Goal: Task Accomplishment & Management: Use online tool/utility

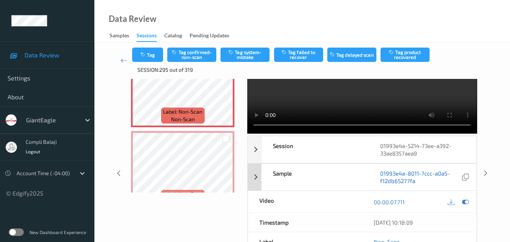
scroll to position [76, 0]
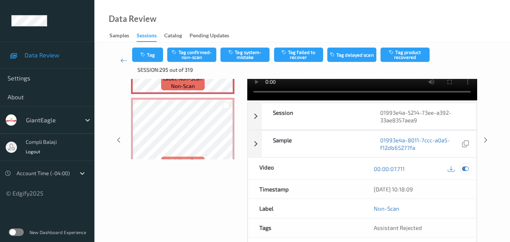
click at [467, 170] on icon at bounding box center [465, 168] width 7 height 7
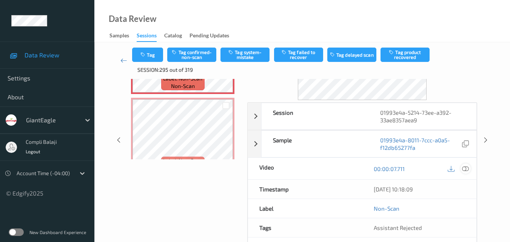
click at [467, 171] on icon at bounding box center [465, 168] width 7 height 7
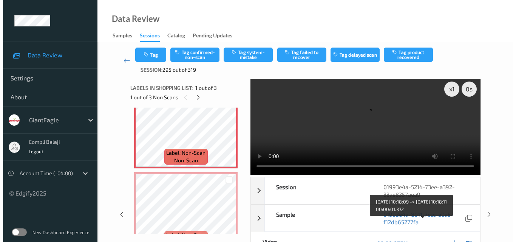
scroll to position [0, 0]
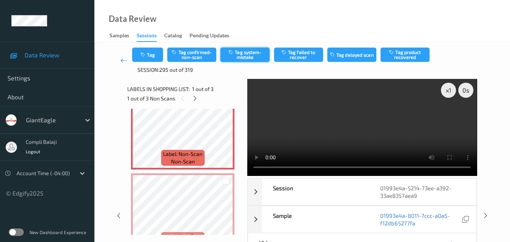
click at [246, 59] on button "Tag system-mistake" at bounding box center [245, 55] width 49 height 14
click at [156, 54] on button "Tag" at bounding box center [147, 55] width 31 height 14
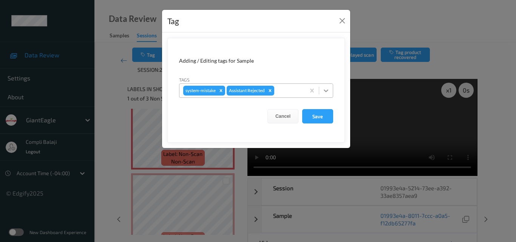
click at [329, 91] on icon at bounding box center [326, 91] width 8 height 8
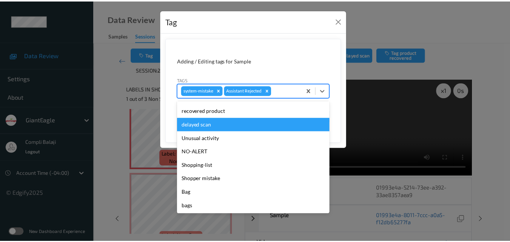
scroll to position [80, 0]
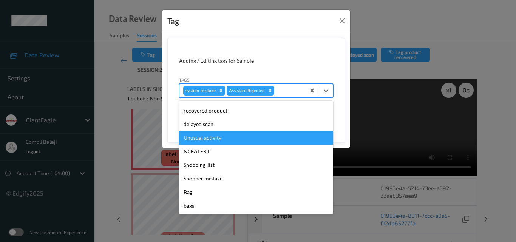
click at [219, 142] on div "Unusual activity" at bounding box center [256, 138] width 154 height 14
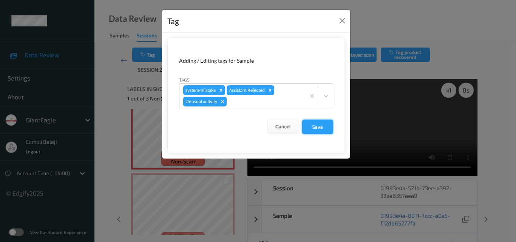
click at [320, 129] on button "Save" at bounding box center [317, 127] width 31 height 14
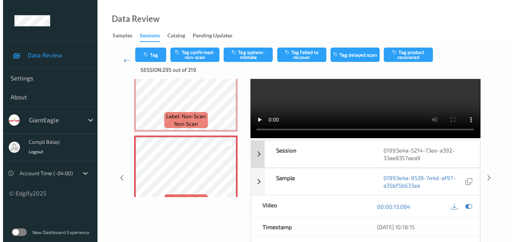
scroll to position [0, 0]
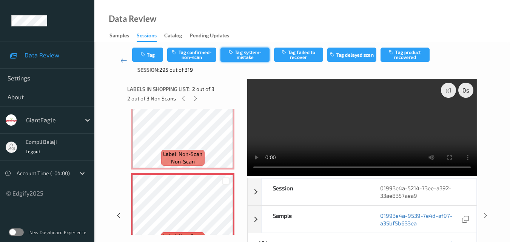
click at [253, 55] on button "Tag system-mistake" at bounding box center [245, 55] width 49 height 14
click at [158, 57] on button "Tag" at bounding box center [147, 55] width 31 height 14
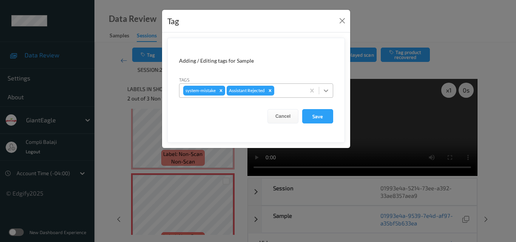
click at [326, 90] on icon at bounding box center [326, 91] width 8 height 8
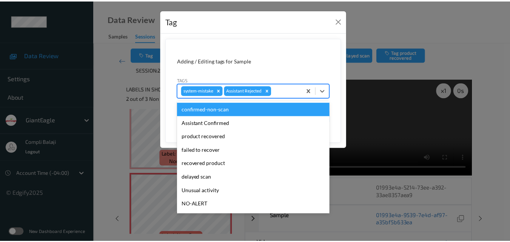
scroll to position [38, 0]
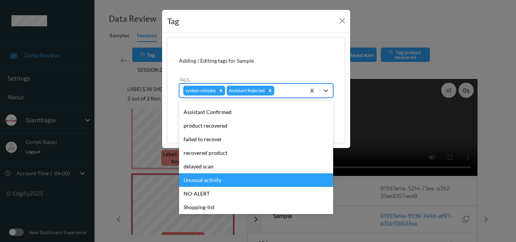
click at [220, 183] on div "Unusual activity" at bounding box center [256, 180] width 154 height 14
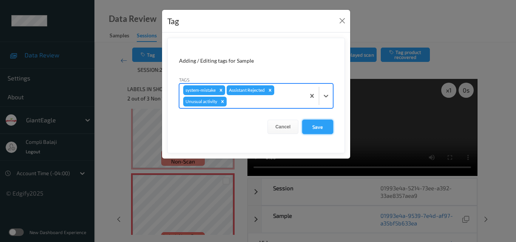
click at [322, 127] on button "Save" at bounding box center [317, 127] width 31 height 14
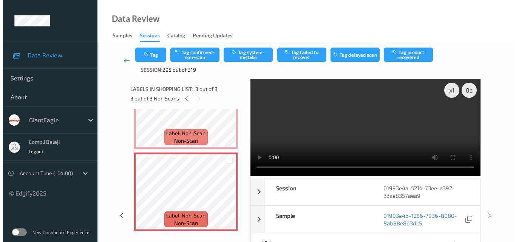
scroll to position [77, 0]
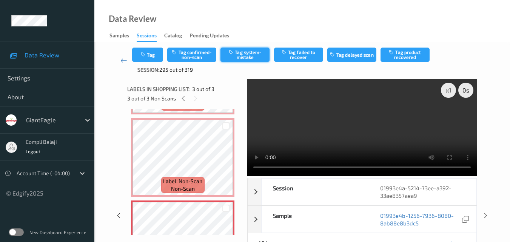
click at [252, 57] on button "Tag system-mistake" at bounding box center [245, 55] width 49 height 14
click at [156, 59] on button "Tag" at bounding box center [147, 55] width 31 height 14
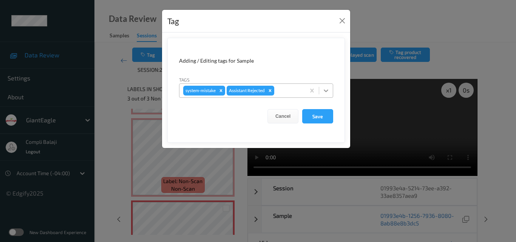
click at [327, 93] on icon at bounding box center [326, 91] width 8 height 8
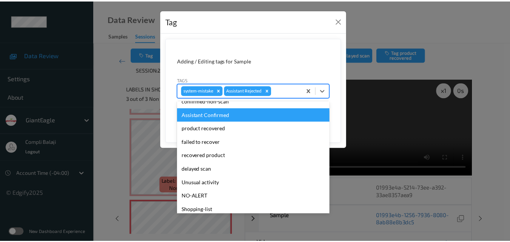
scroll to position [76, 0]
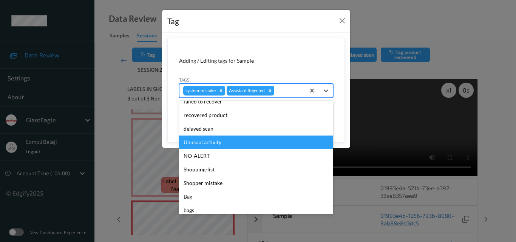
click at [211, 143] on div "Unusual activity" at bounding box center [256, 143] width 154 height 14
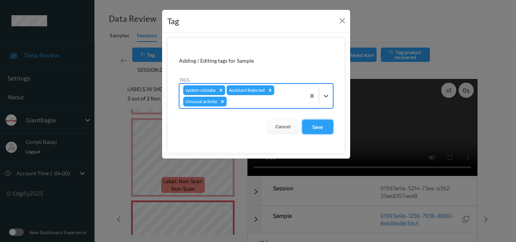
click at [327, 128] on button "Save" at bounding box center [317, 127] width 31 height 14
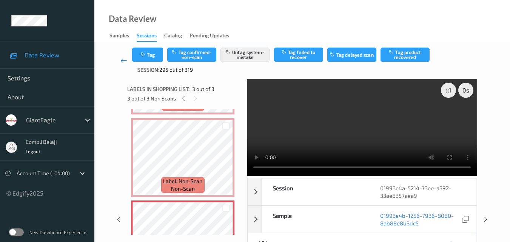
click at [124, 63] on icon at bounding box center [124, 61] width 7 height 8
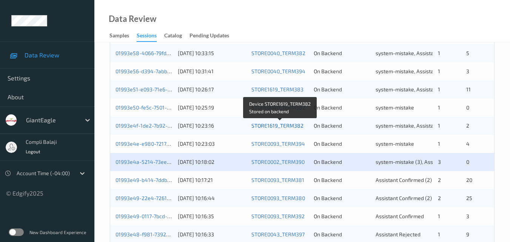
scroll to position [340, 0]
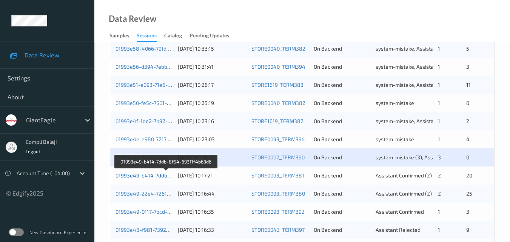
click at [148, 176] on link "01993e49-b414-7ddb-8f54-69311f4b63d6" at bounding box center [167, 175] width 102 height 6
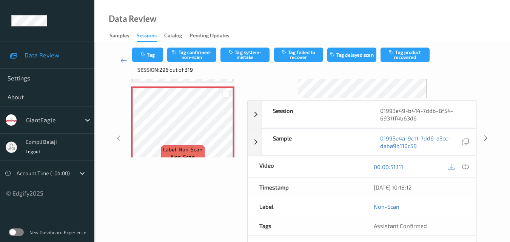
scroll to position [78, 0]
click at [468, 168] on icon at bounding box center [465, 165] width 7 height 7
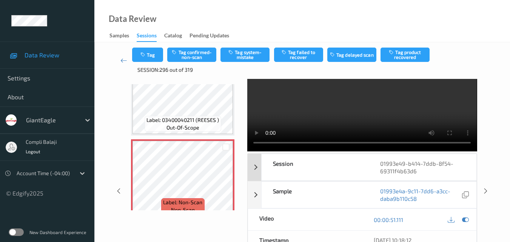
scroll to position [38, 0]
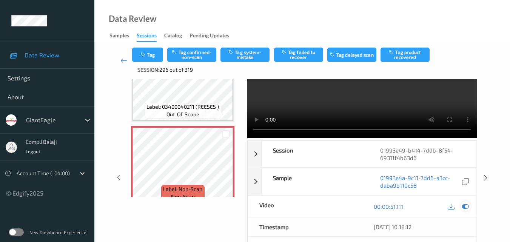
click at [466, 206] on icon at bounding box center [465, 206] width 7 height 7
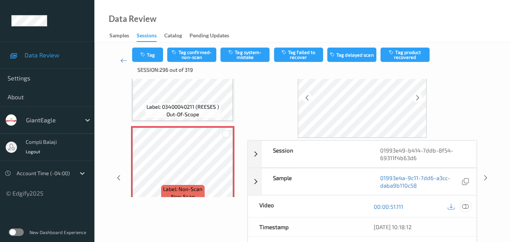
click at [469, 206] on icon at bounding box center [465, 206] width 7 height 7
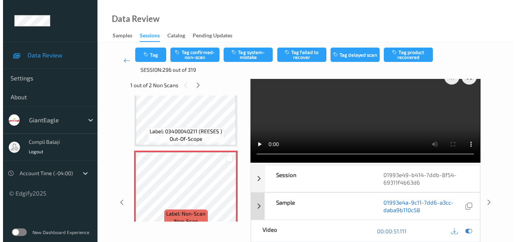
scroll to position [0, 0]
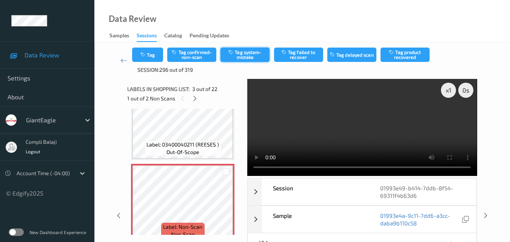
click at [264, 59] on button "Tag system-mistake" at bounding box center [245, 55] width 49 height 14
click at [154, 53] on button "Tag" at bounding box center [147, 55] width 31 height 14
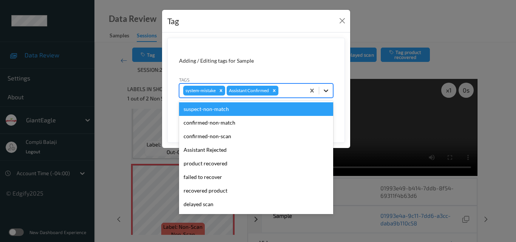
drag, startPoint x: 329, startPoint y: 90, endPoint x: 247, endPoint y: 128, distance: 90.3
click at [329, 91] on icon at bounding box center [326, 91] width 8 height 8
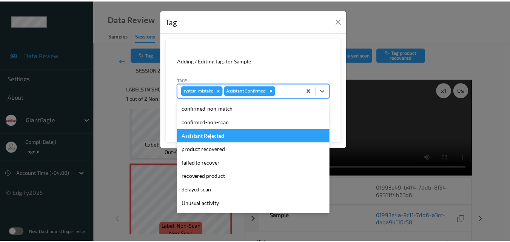
scroll to position [38, 0]
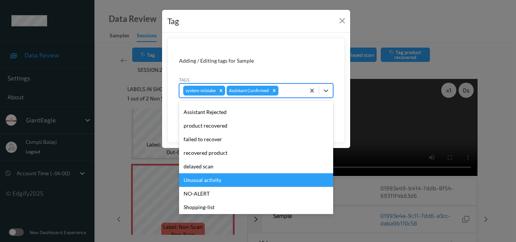
click at [223, 183] on div "Unusual activity" at bounding box center [256, 180] width 154 height 14
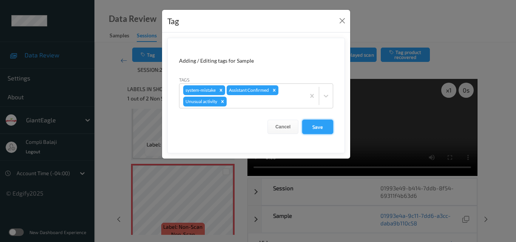
click at [318, 127] on button "Save" at bounding box center [317, 127] width 31 height 14
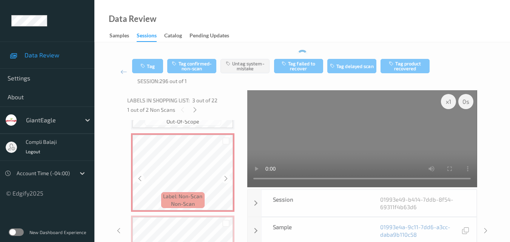
scroll to position [227, 0]
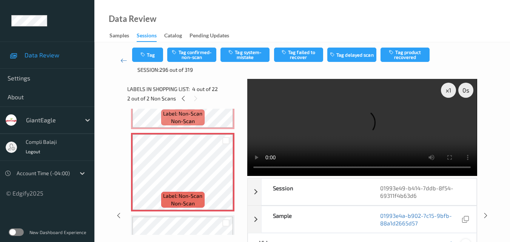
click at [468, 241] on icon at bounding box center [465, 244] width 7 height 7
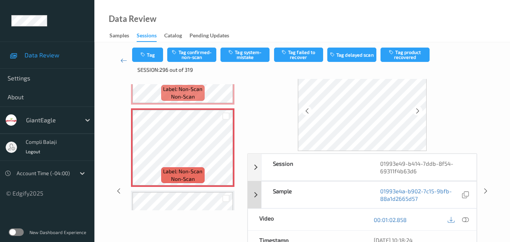
scroll to position [38, 0]
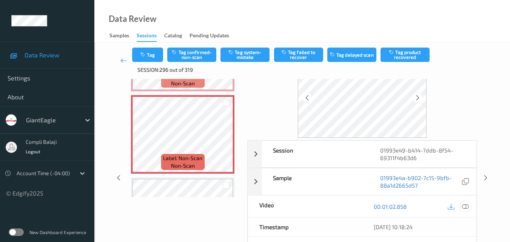
click at [469, 207] on icon at bounding box center [465, 206] width 7 height 7
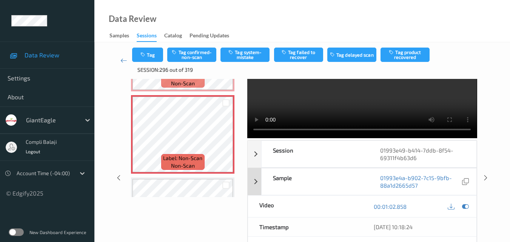
scroll to position [0, 0]
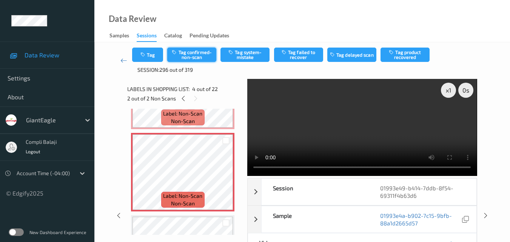
click at [197, 58] on button "Tag confirmed-non-scan" at bounding box center [191, 55] width 49 height 14
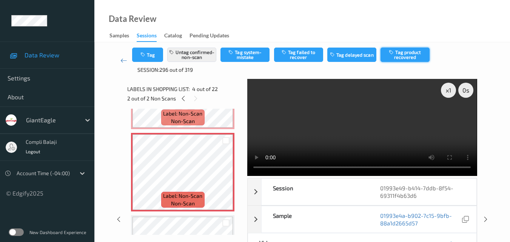
click at [412, 59] on button "Tag product recovered" at bounding box center [405, 55] width 49 height 14
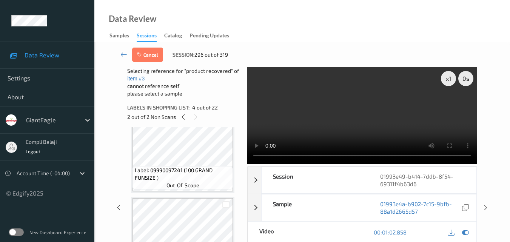
scroll to position [416, 0]
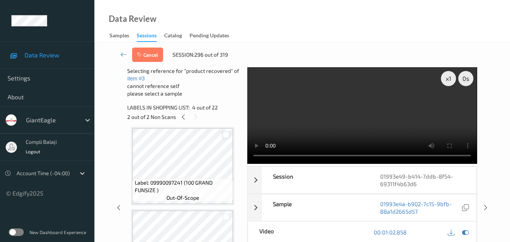
click at [223, 135] on div at bounding box center [226, 134] width 7 height 7
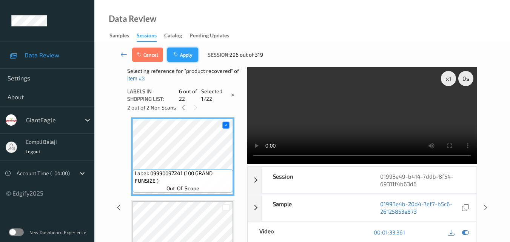
click at [183, 57] on button "Apply" at bounding box center [182, 55] width 31 height 14
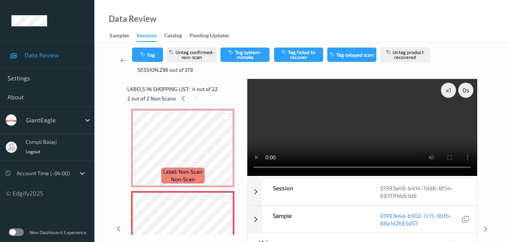
click at [121, 62] on icon at bounding box center [124, 61] width 7 height 8
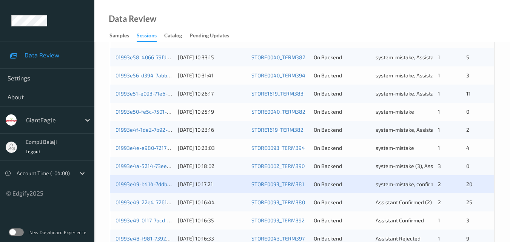
scroll to position [340, 0]
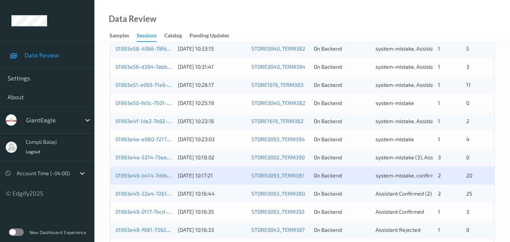
click at [161, 179] on div "01993e49-b414-7ddb-8f54-69311f4b63d6" at bounding box center [144, 176] width 57 height 8
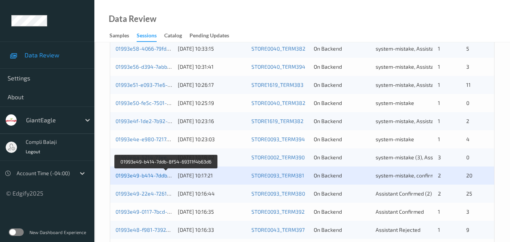
click at [154, 178] on link "01993e49-b414-7ddb-8f54-69311f4b63d6" at bounding box center [167, 175] width 102 height 6
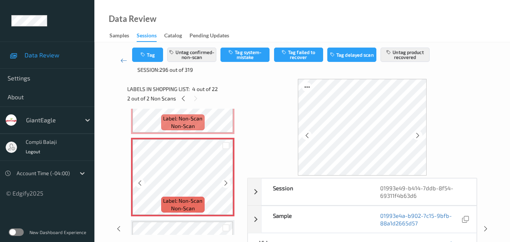
scroll to position [185, 0]
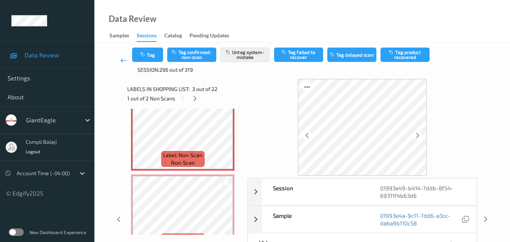
click at [125, 62] on icon at bounding box center [124, 61] width 7 height 8
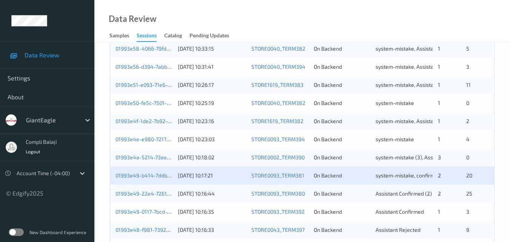
scroll to position [378, 0]
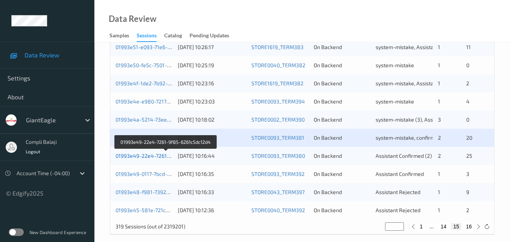
click at [143, 156] on link "01993e49-22e4-7261-9f85-6261c5dc12d4" at bounding box center [167, 156] width 102 height 6
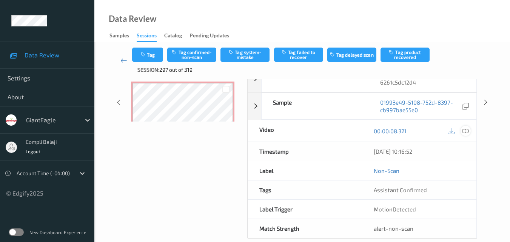
click at [465, 132] on icon at bounding box center [465, 130] width 7 height 7
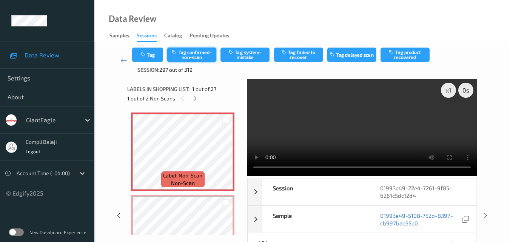
click at [205, 59] on button "Tag confirmed-non-scan" at bounding box center [191, 55] width 49 height 14
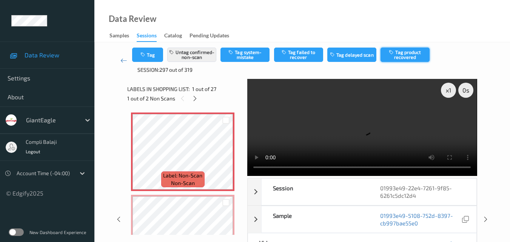
drag, startPoint x: 402, startPoint y: 54, endPoint x: 375, endPoint y: 74, distance: 33.9
click at [403, 54] on button "Tag product recovered" at bounding box center [405, 55] width 49 height 14
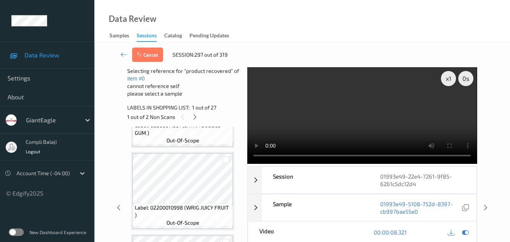
scroll to position [227, 0]
click at [227, 158] on div at bounding box center [226, 159] width 7 height 7
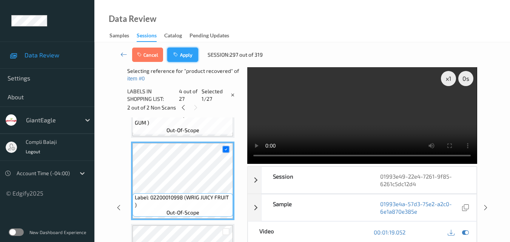
click at [189, 56] on button "Apply" at bounding box center [182, 55] width 31 height 14
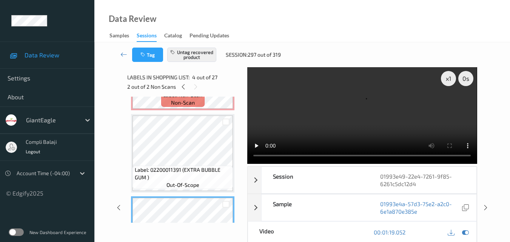
scroll to position [113, 0]
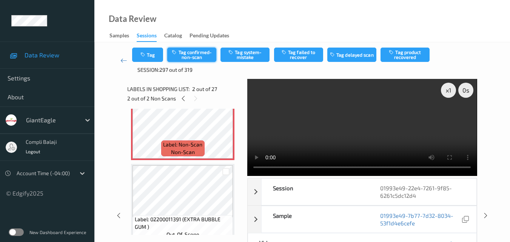
click at [197, 58] on button "Tag confirmed-non-scan" at bounding box center [191, 55] width 49 height 14
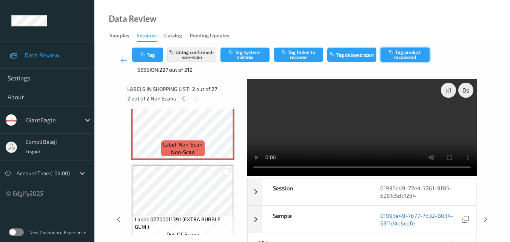
click at [404, 57] on button "Tag product recovered" at bounding box center [405, 55] width 49 height 14
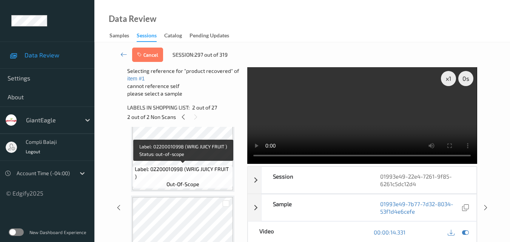
scroll to position [302, 0]
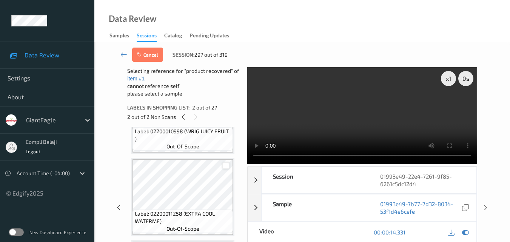
click at [227, 169] on div at bounding box center [226, 165] width 7 height 7
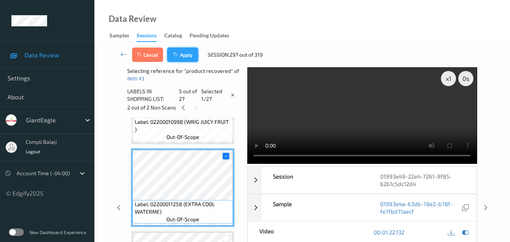
click at [186, 57] on button "Apply" at bounding box center [182, 55] width 31 height 14
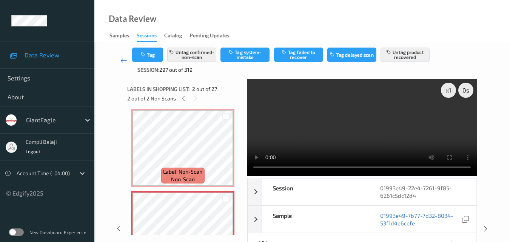
click at [121, 63] on icon at bounding box center [124, 61] width 7 height 8
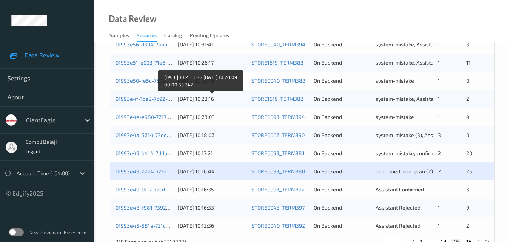
scroll to position [386, 0]
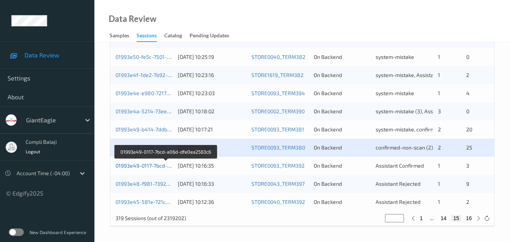
click at [163, 168] on link "01993e49-0117-7bcd-a06d-dfe0ea2563c6" at bounding box center [166, 165] width 101 height 6
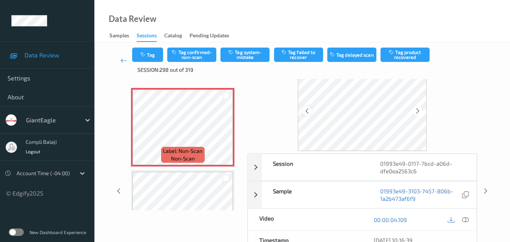
scroll to position [38, 0]
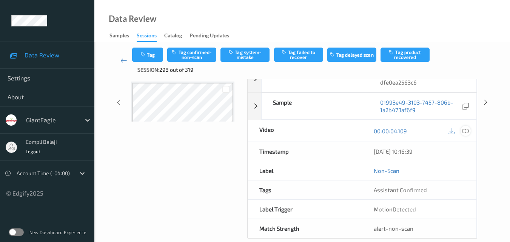
click at [465, 133] on icon at bounding box center [465, 130] width 7 height 7
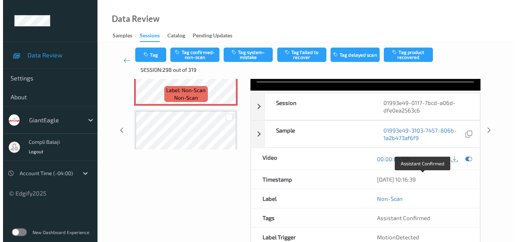
scroll to position [0, 0]
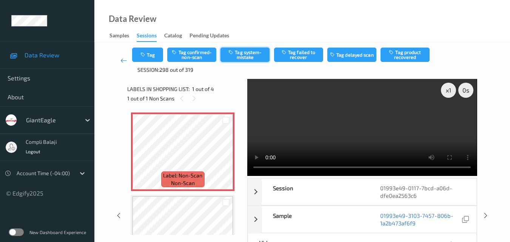
click at [253, 59] on button "Tag system-mistake" at bounding box center [245, 55] width 49 height 14
click at [154, 59] on button "Tag" at bounding box center [147, 55] width 31 height 14
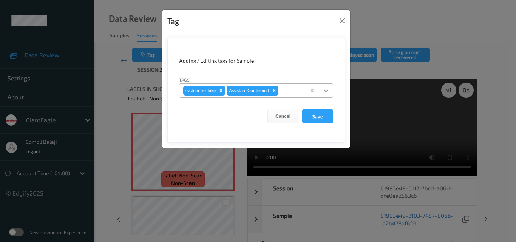
click at [325, 90] on icon at bounding box center [326, 91] width 5 height 3
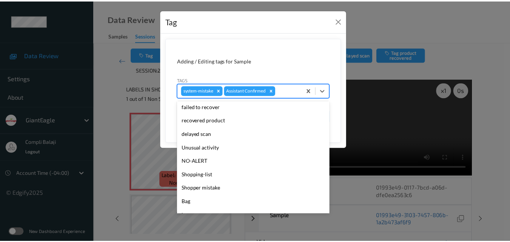
scroll to position [76, 0]
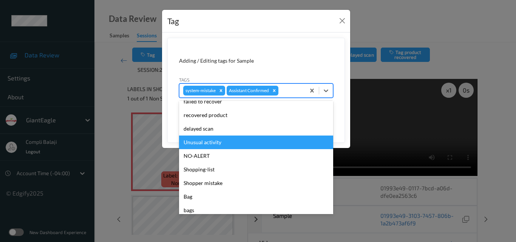
click at [221, 146] on div "Unusual activity" at bounding box center [256, 143] width 154 height 14
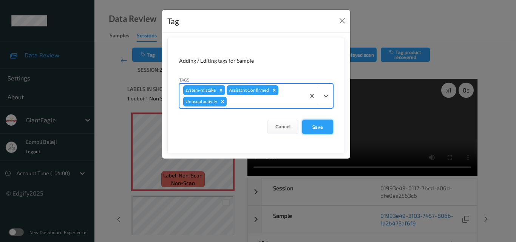
click at [313, 129] on button "Save" at bounding box center [317, 127] width 31 height 14
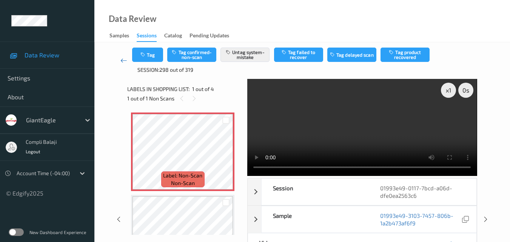
click at [124, 61] on icon at bounding box center [124, 61] width 7 height 8
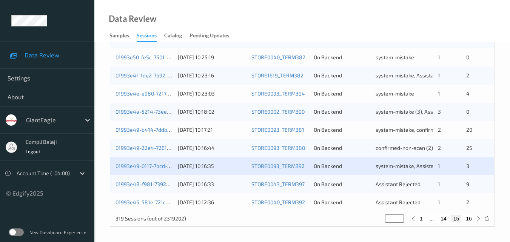
scroll to position [386, 0]
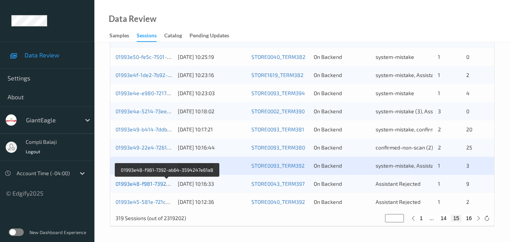
click at [153, 184] on link "01993e48-f981-7392-ab64-3594247e61a8" at bounding box center [168, 184] width 104 height 6
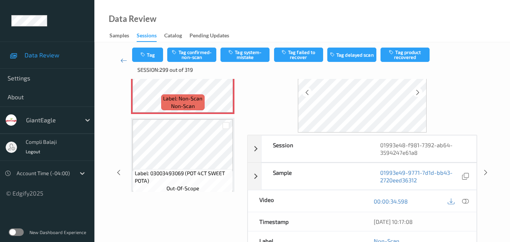
scroll to position [76, 0]
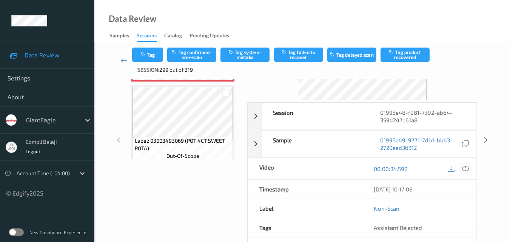
click at [468, 172] on icon at bounding box center [465, 168] width 7 height 7
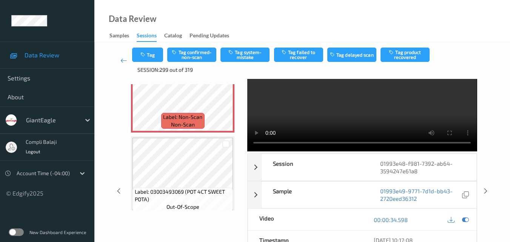
scroll to position [38, 0]
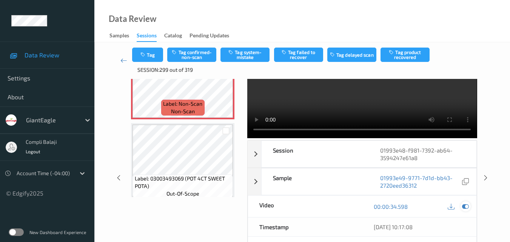
click at [466, 209] on icon at bounding box center [465, 206] width 7 height 7
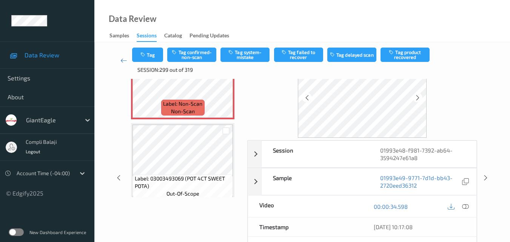
click at [471, 208] on div "00:00:34.598" at bounding box center [420, 207] width 114 height 22
click at [469, 205] on icon at bounding box center [465, 206] width 7 height 7
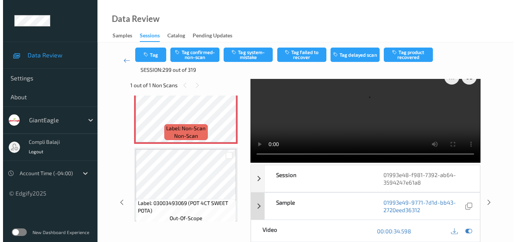
scroll to position [0, 0]
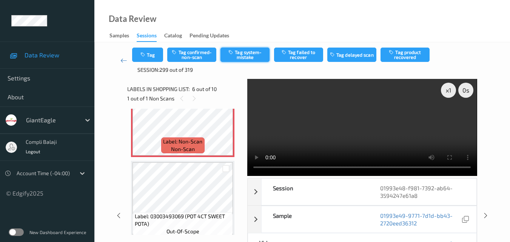
click at [255, 51] on button "Tag system-mistake" at bounding box center [245, 55] width 49 height 14
click at [156, 61] on button "Tag" at bounding box center [147, 55] width 31 height 14
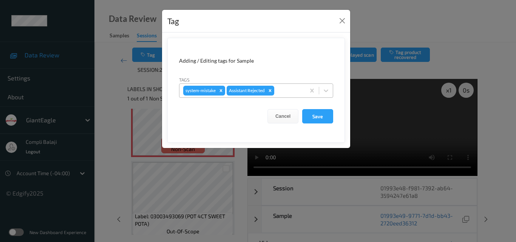
drag, startPoint x: 326, startPoint y: 91, endPoint x: 305, endPoint y: 90, distance: 21.2
click at [326, 91] on icon at bounding box center [326, 91] width 8 height 8
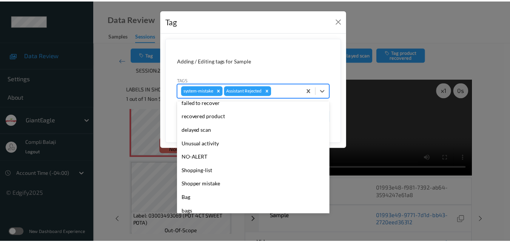
scroll to position [76, 0]
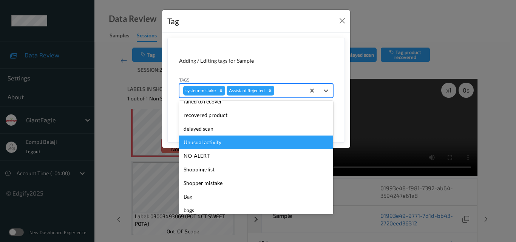
click at [216, 145] on div "Unusual activity" at bounding box center [256, 143] width 154 height 14
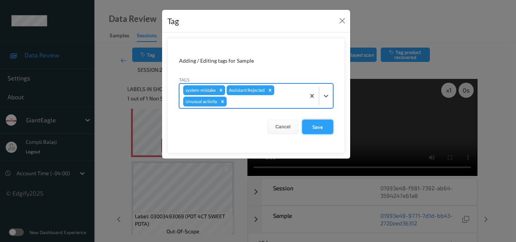
click at [318, 129] on button "Save" at bounding box center [317, 127] width 31 height 14
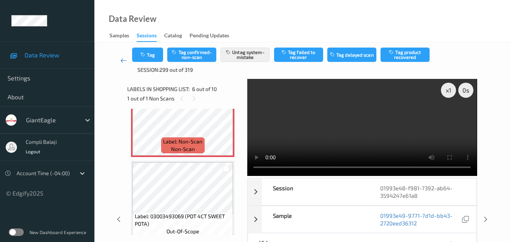
click at [122, 60] on icon at bounding box center [124, 61] width 7 height 8
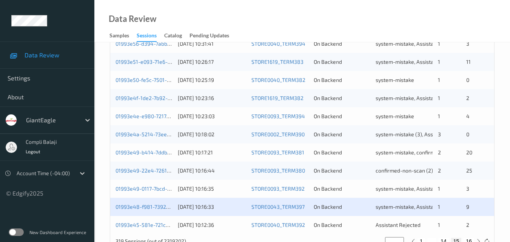
scroll to position [386, 0]
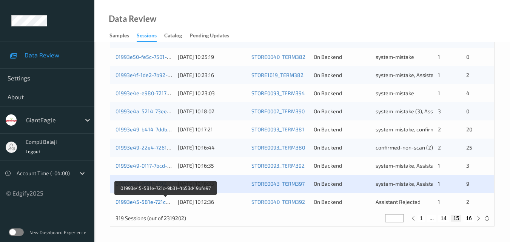
click at [147, 203] on link "01993e45-581e-721c-9b31-4b53d49bfe97" at bounding box center [167, 202] width 102 height 6
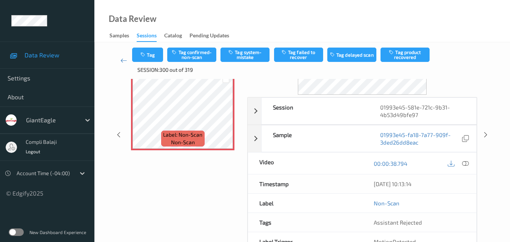
scroll to position [84, 0]
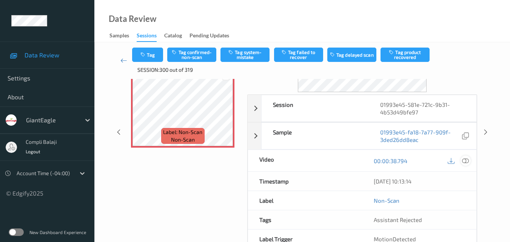
click at [464, 161] on icon at bounding box center [465, 160] width 7 height 7
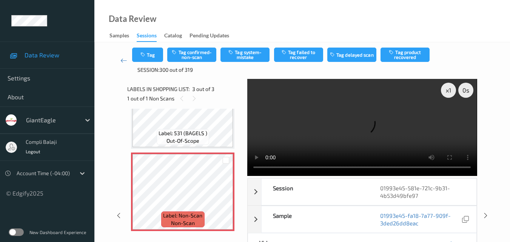
scroll to position [77, 0]
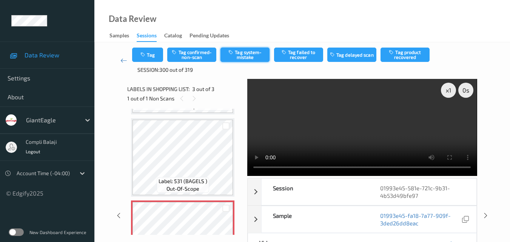
click at [257, 55] on button "Tag system-mistake" at bounding box center [245, 55] width 49 height 14
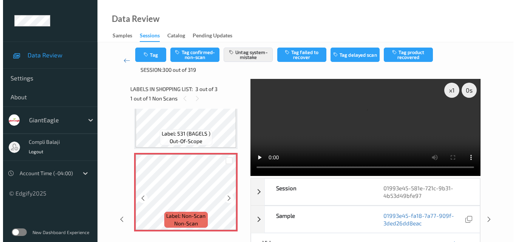
scroll to position [125, 0]
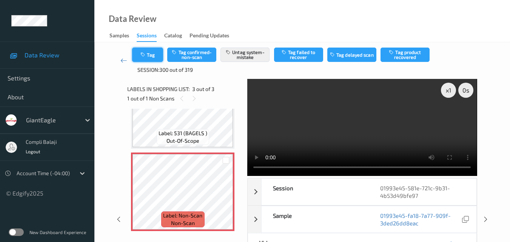
click at [155, 60] on button "Tag" at bounding box center [147, 55] width 31 height 14
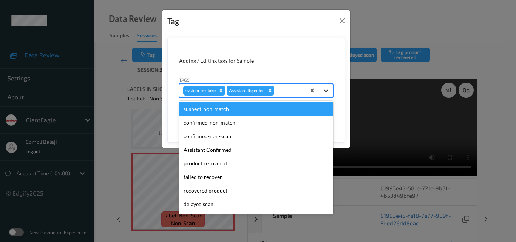
click at [327, 91] on icon at bounding box center [326, 91] width 5 height 3
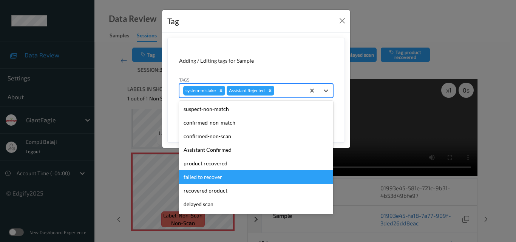
scroll to position [76, 0]
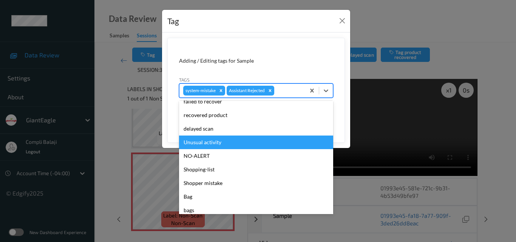
drag, startPoint x: 209, startPoint y: 144, endPoint x: 277, endPoint y: 134, distance: 68.5
click at [209, 144] on div "Unusual activity" at bounding box center [256, 143] width 154 height 14
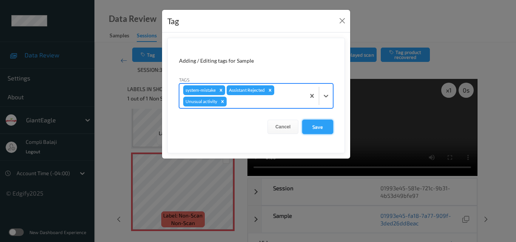
click at [315, 126] on button "Save" at bounding box center [317, 127] width 31 height 14
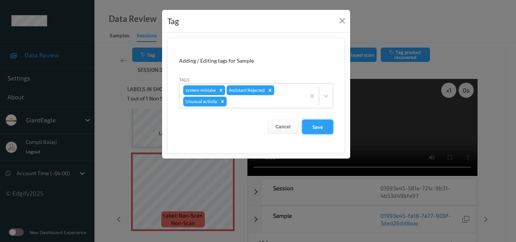
click at [320, 127] on button "Save" at bounding box center [317, 127] width 31 height 14
click at [318, 131] on button "Save" at bounding box center [317, 127] width 31 height 14
click at [371, 19] on div "Tag Adding / Editing tags for Sample Tags system-mistake Assistant Rejected Unu…" at bounding box center [258, 121] width 516 height 242
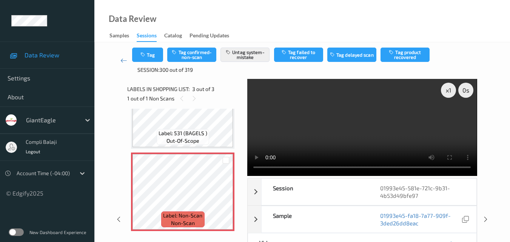
click at [362, 29] on div "Data Review Samples Sessions Catalog Pending Updates" at bounding box center [302, 21] width 416 height 42
click at [364, 21] on div "Data Review Samples Sessions Catalog Pending Updates" at bounding box center [302, 21] width 416 height 42
drag, startPoint x: 354, startPoint y: 25, endPoint x: 354, endPoint y: 33, distance: 8.7
click at [354, 25] on div "Data Review Samples Sessions Catalog Pending Updates" at bounding box center [302, 21] width 416 height 42
click at [350, 30] on div "Data Review Samples Sessions Catalog Pending Updates" at bounding box center [302, 21] width 416 height 42
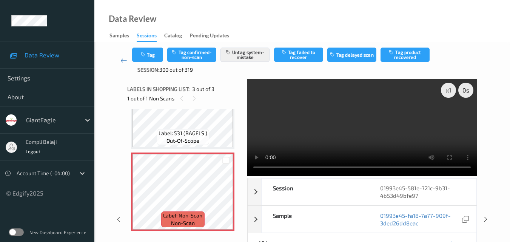
click at [359, 29] on div "Data Review Samples Sessions Catalog Pending Updates" at bounding box center [302, 21] width 416 height 42
click at [364, 38] on div "Data Review Samples Sessions Catalog Pending Updates" at bounding box center [302, 21] width 416 height 42
click at [347, 34] on div "Data Review Samples Sessions Catalog Pending Updates" at bounding box center [302, 21] width 416 height 42
drag, startPoint x: 354, startPoint y: 33, endPoint x: 354, endPoint y: 39, distance: 6.0
click at [354, 33] on div "Data Review Samples Sessions Catalog Pending Updates" at bounding box center [302, 21] width 416 height 42
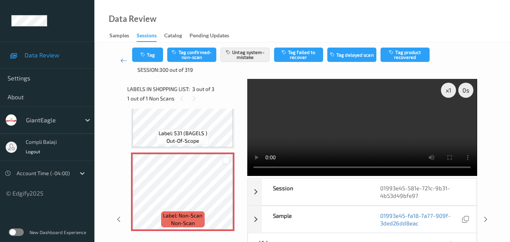
click at [315, 25] on div "Data Review Samples Sessions Catalog Pending Updates" at bounding box center [302, 21] width 416 height 42
click at [148, 56] on button "Tag" at bounding box center [147, 55] width 31 height 14
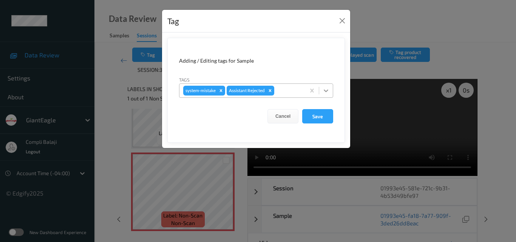
click at [331, 91] on div at bounding box center [326, 91] width 14 height 14
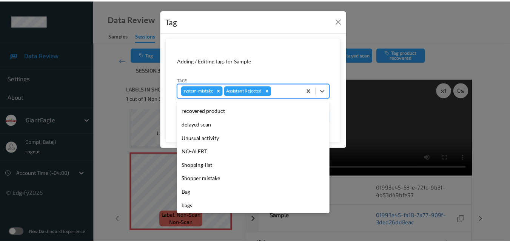
scroll to position [80, 0]
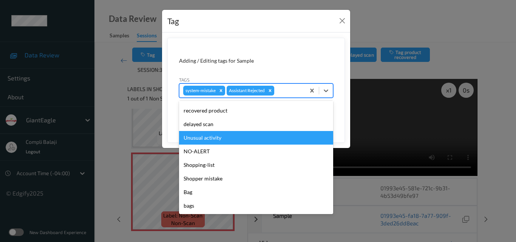
click at [227, 141] on div "Unusual activity" at bounding box center [256, 138] width 154 height 14
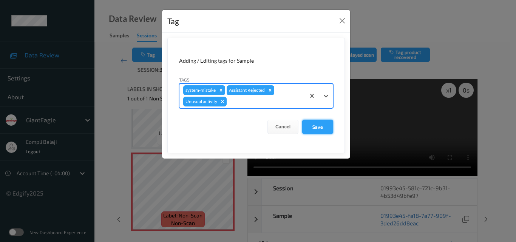
click at [314, 129] on button "Save" at bounding box center [317, 127] width 31 height 14
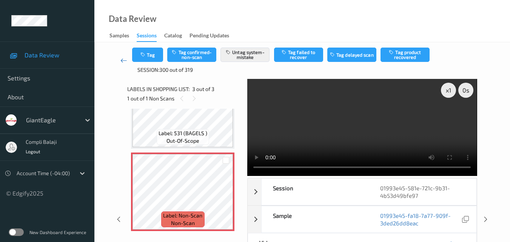
click at [121, 62] on icon at bounding box center [124, 61] width 7 height 8
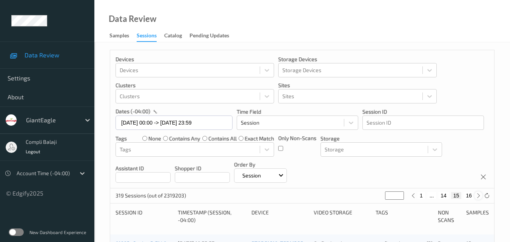
click at [482, 196] on div at bounding box center [479, 196] width 8 height 8
type input "**"
click at [482, 196] on div at bounding box center [479, 196] width 8 height 8
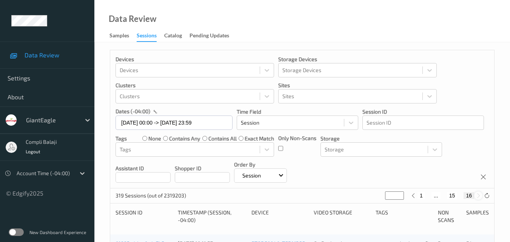
click at [482, 196] on div at bounding box center [479, 196] width 8 height 8
click at [412, 196] on icon at bounding box center [414, 196] width 6 height 6
type input "**"
click at [412, 196] on icon at bounding box center [414, 196] width 6 height 6
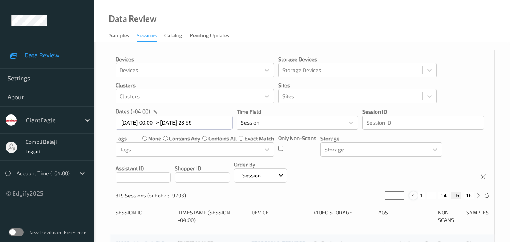
type input "**"
click at [412, 196] on icon at bounding box center [413, 196] width 6 height 6
type input "**"
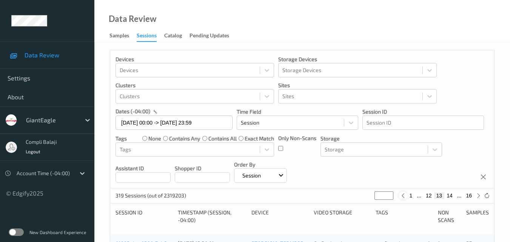
click at [412, 196] on button "1" at bounding box center [412, 195] width 8 height 7
type input "*"
click at [477, 199] on div at bounding box center [479, 196] width 8 height 8
type input "*"
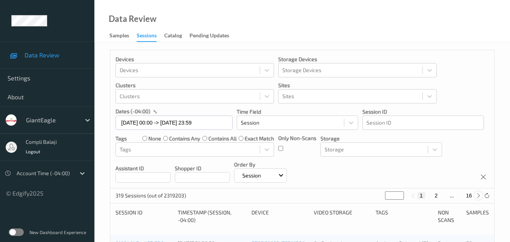
type input "*"
click at [444, 196] on button "3" at bounding box center [444, 195] width 8 height 7
type input "*"
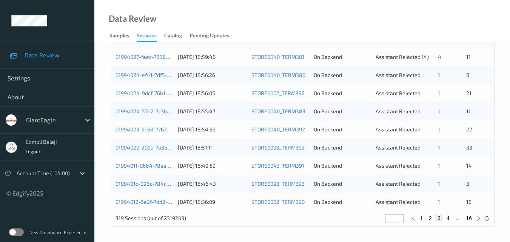
scroll to position [311, 0]
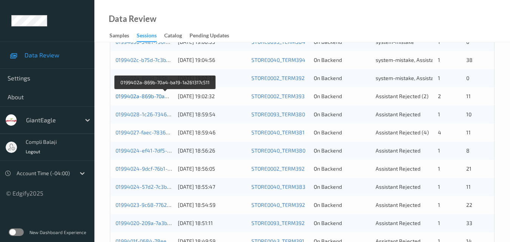
click at [153, 99] on link "0199402a-869b-70a4-ba19-1a261317c511" at bounding box center [166, 96] width 100 height 6
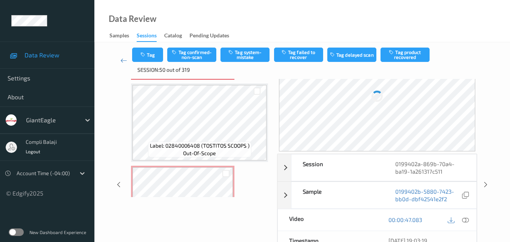
scroll to position [523, 0]
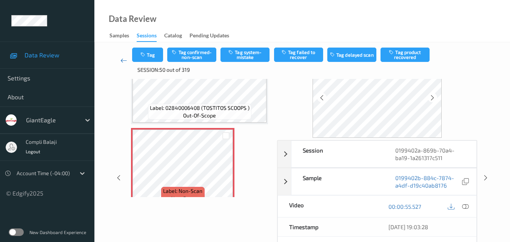
click at [122, 62] on icon at bounding box center [124, 61] width 7 height 8
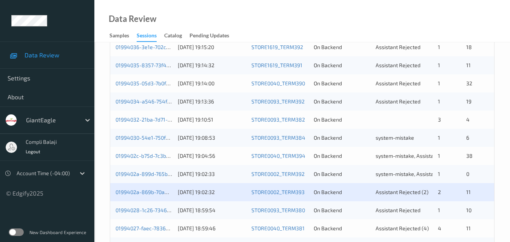
scroll to position [227, 0]
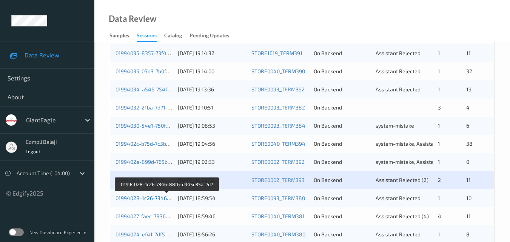
click at [153, 198] on link "01994028-1c26-7346-88f6-d945d35ac7d7" at bounding box center [167, 198] width 103 height 6
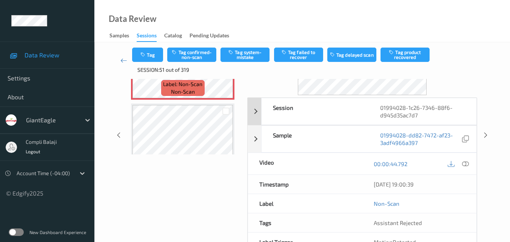
scroll to position [84, 0]
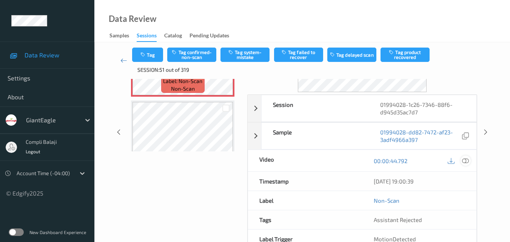
click at [466, 164] on icon at bounding box center [465, 160] width 7 height 7
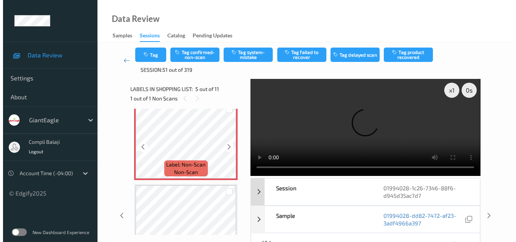
scroll to position [265, 0]
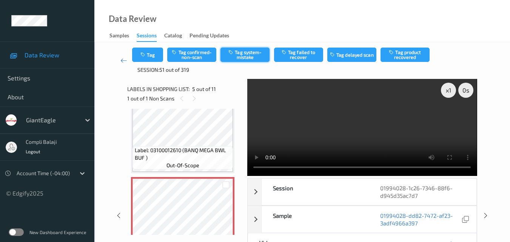
click at [249, 58] on button "Tag system-mistake" at bounding box center [245, 55] width 49 height 14
click at [154, 58] on button "Tag" at bounding box center [147, 55] width 31 height 14
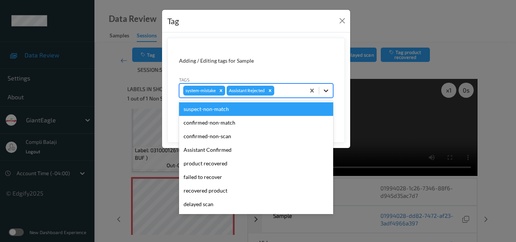
click at [326, 88] on icon at bounding box center [326, 91] width 8 height 8
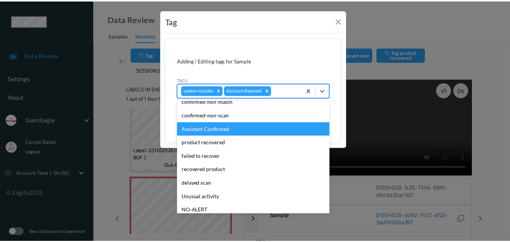
scroll to position [38, 0]
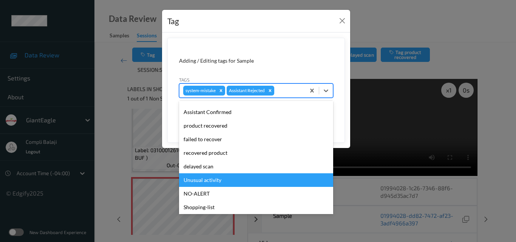
click at [214, 183] on div "Unusual activity" at bounding box center [256, 180] width 154 height 14
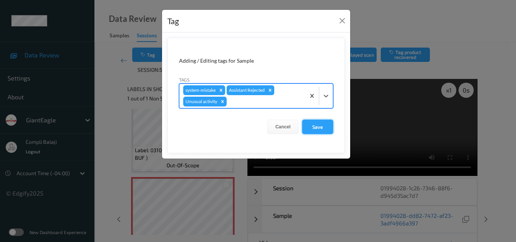
click at [323, 125] on button "Save" at bounding box center [317, 127] width 31 height 14
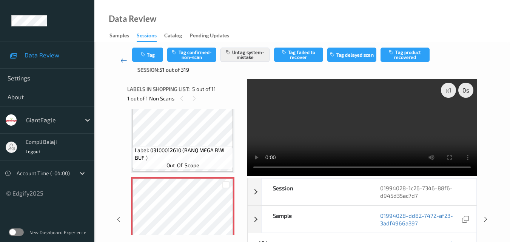
click at [122, 63] on icon at bounding box center [124, 61] width 7 height 8
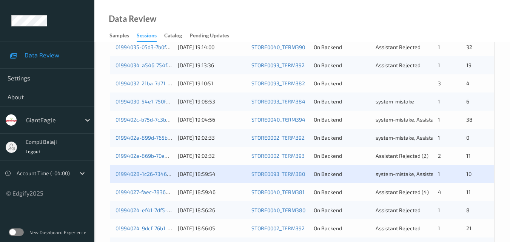
scroll to position [264, 0]
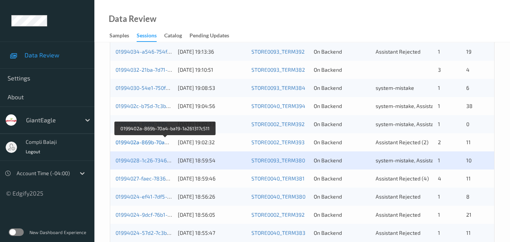
click at [153, 143] on link "0199402a-869b-70a4-ba19-1a261317c511" at bounding box center [166, 142] width 100 height 6
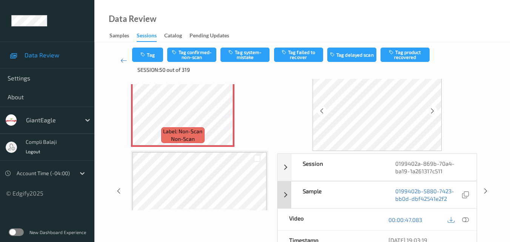
scroll to position [38, 0]
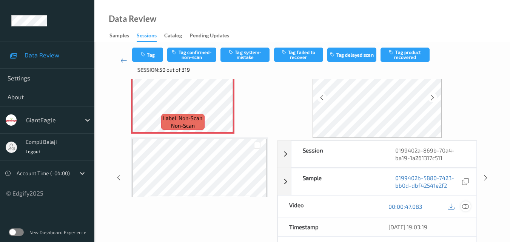
click at [466, 205] on icon at bounding box center [465, 206] width 7 height 7
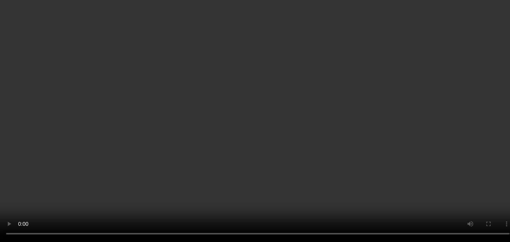
scroll to position [113, 0]
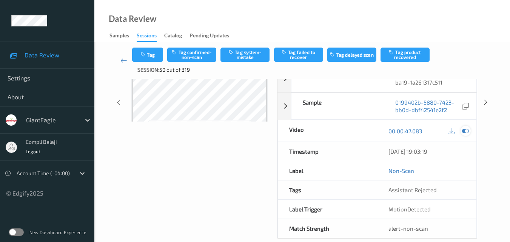
click at [464, 131] on icon at bounding box center [465, 131] width 7 height 7
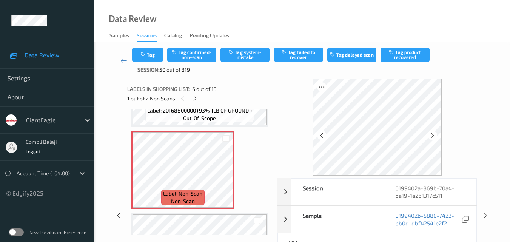
scroll to position [356, 0]
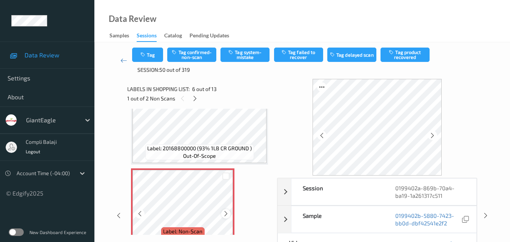
click at [224, 214] on icon at bounding box center [226, 213] width 6 height 7
click at [228, 212] on icon at bounding box center [226, 213] width 6 height 7
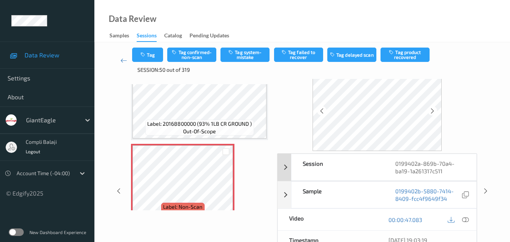
scroll to position [38, 0]
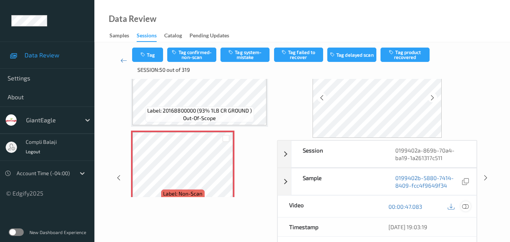
click at [466, 206] on icon at bounding box center [465, 206] width 7 height 7
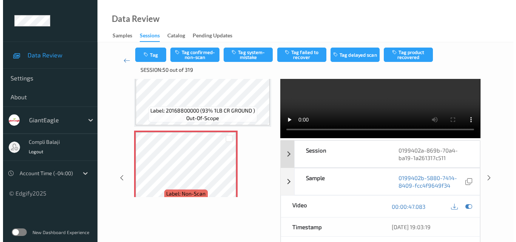
scroll to position [0, 0]
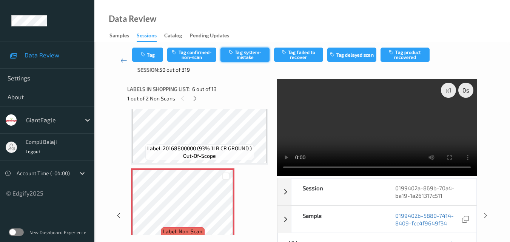
click at [249, 56] on button "Tag system-mistake" at bounding box center [245, 55] width 49 height 14
click at [150, 54] on button "Tag" at bounding box center [147, 55] width 31 height 14
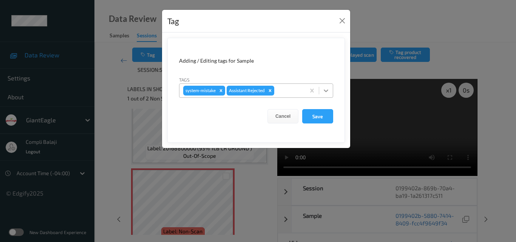
click at [327, 94] on icon at bounding box center [326, 91] width 8 height 8
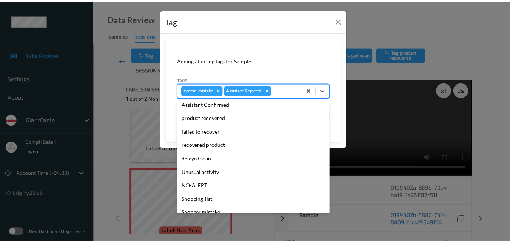
scroll to position [76, 0]
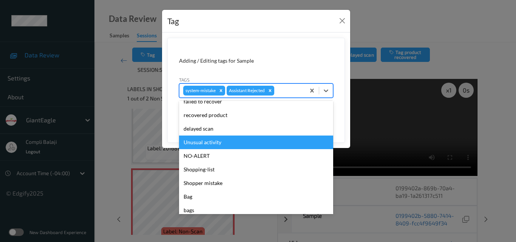
click at [216, 144] on div "Unusual activity" at bounding box center [256, 143] width 154 height 14
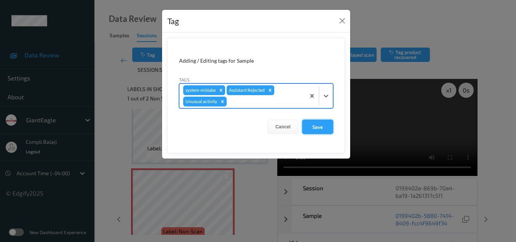
click at [322, 131] on button "Save" at bounding box center [317, 127] width 31 height 14
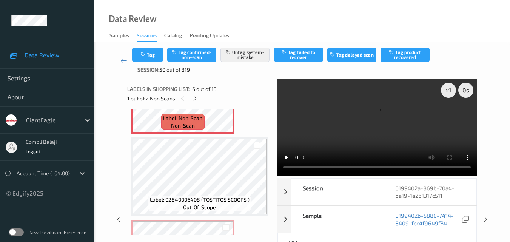
scroll to position [545, 0]
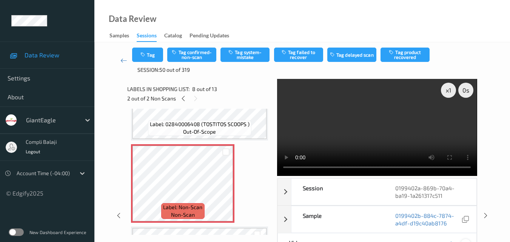
click at [466, 241] on icon at bounding box center [465, 244] width 7 height 7
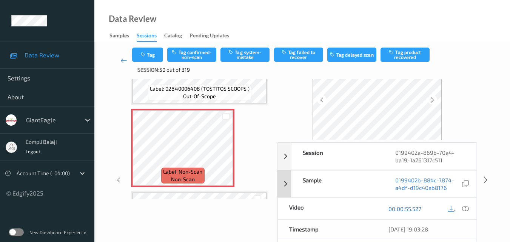
scroll to position [76, 0]
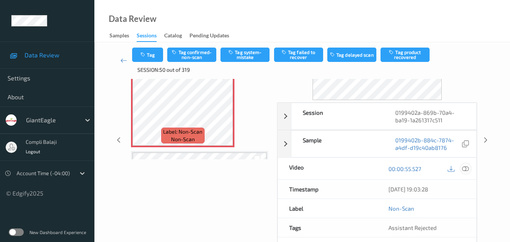
click at [467, 168] on icon at bounding box center [465, 168] width 7 height 7
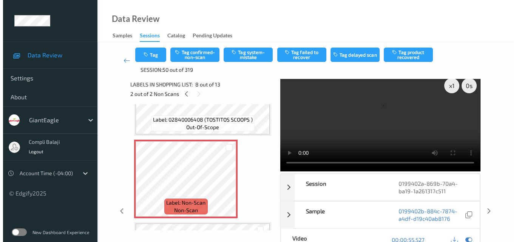
scroll to position [0, 0]
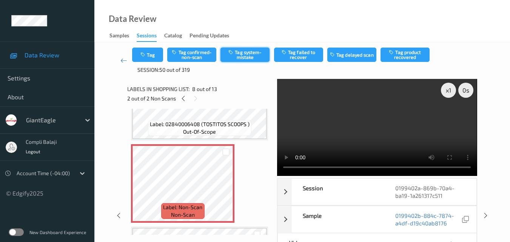
click at [254, 53] on button "Tag system-mistake" at bounding box center [245, 55] width 49 height 14
click at [152, 53] on button "Tag" at bounding box center [147, 55] width 31 height 14
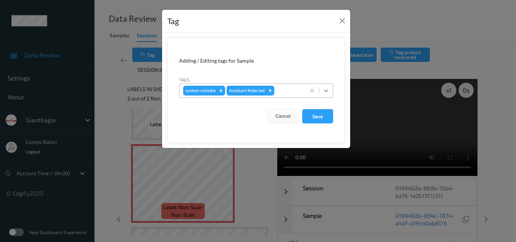
click at [327, 92] on icon at bounding box center [326, 91] width 8 height 8
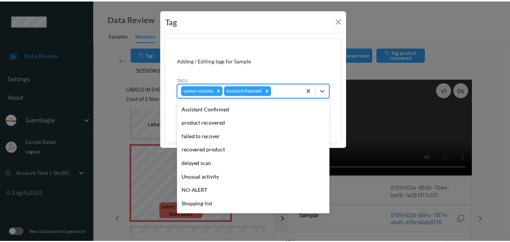
scroll to position [76, 0]
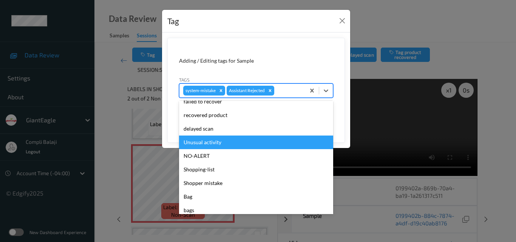
click at [217, 143] on div "Unusual activity" at bounding box center [256, 143] width 154 height 14
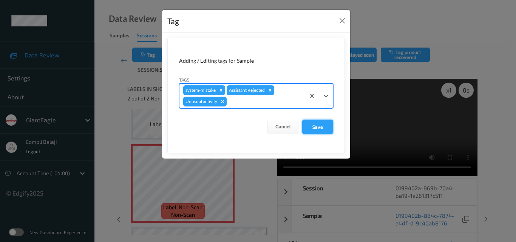
click at [321, 124] on button "Save" at bounding box center [317, 127] width 31 height 14
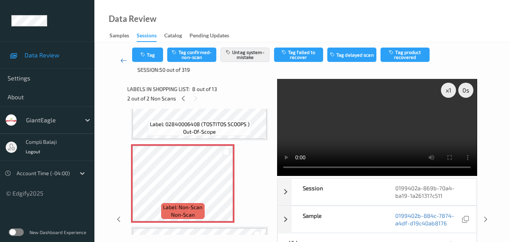
click at [124, 60] on icon at bounding box center [124, 61] width 7 height 8
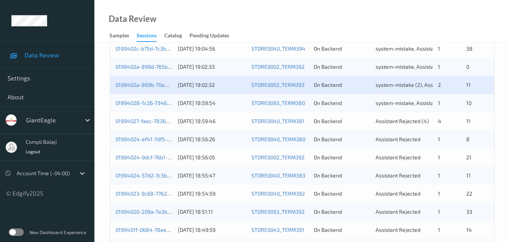
scroll to position [340, 0]
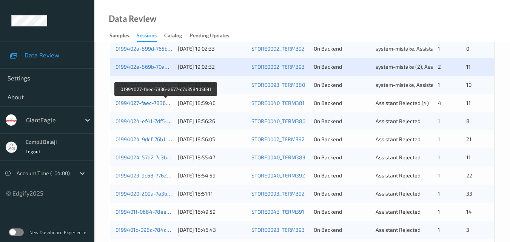
click at [156, 103] on link "01994027-faec-7836-a677-c7b3584d5691" at bounding box center [167, 103] width 102 height 6
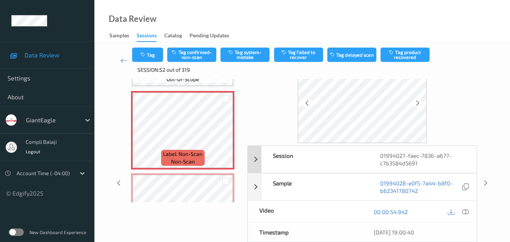
scroll to position [46, 0]
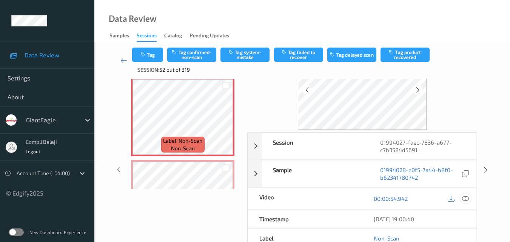
click at [464, 200] on icon at bounding box center [465, 198] width 7 height 7
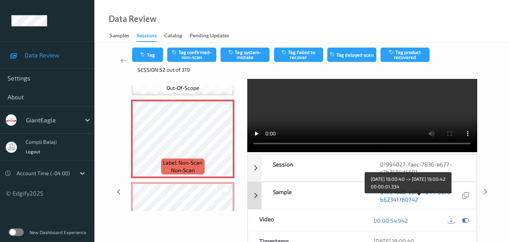
scroll to position [0, 0]
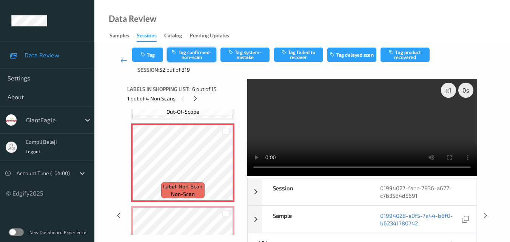
click at [195, 56] on button "Tag confirmed-non-scan" at bounding box center [191, 55] width 49 height 14
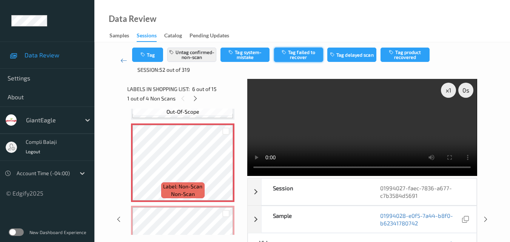
click at [299, 60] on button "Tag failed to recover" at bounding box center [298, 55] width 49 height 14
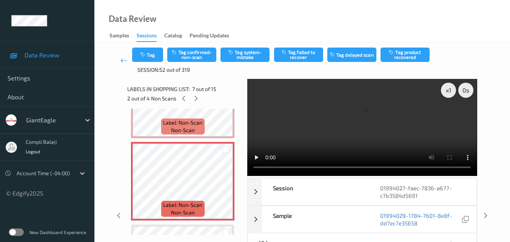
scroll to position [476, 0]
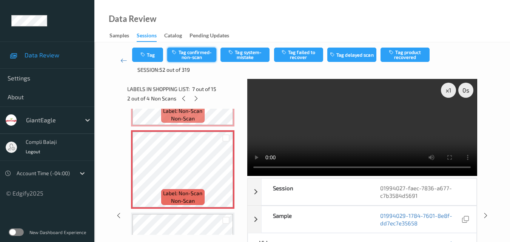
click at [201, 56] on button "Tag confirmed-non-scan" at bounding box center [191, 55] width 49 height 14
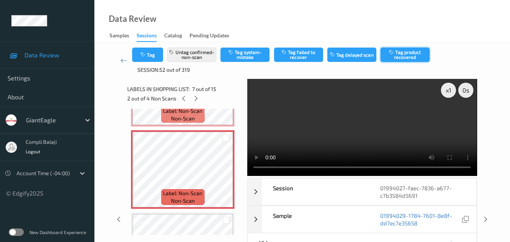
click at [409, 56] on button "Tag product recovered" at bounding box center [405, 55] width 49 height 14
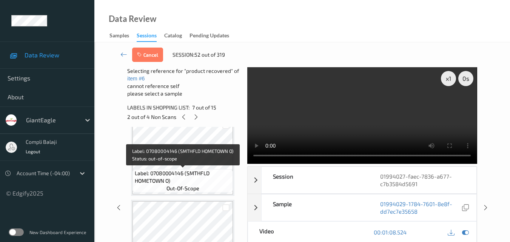
scroll to position [552, 0]
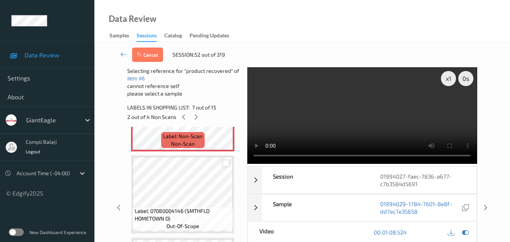
click at [225, 164] on div at bounding box center [226, 163] width 7 height 7
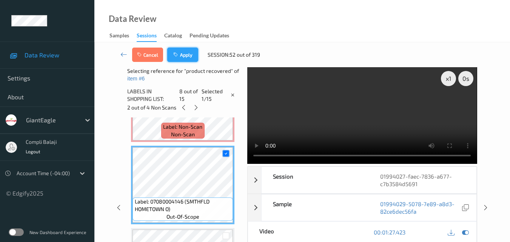
click at [184, 60] on button "Apply" at bounding box center [182, 55] width 31 height 14
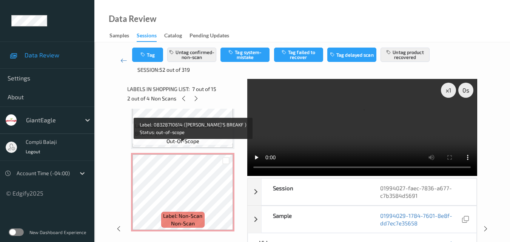
scroll to position [718, 0]
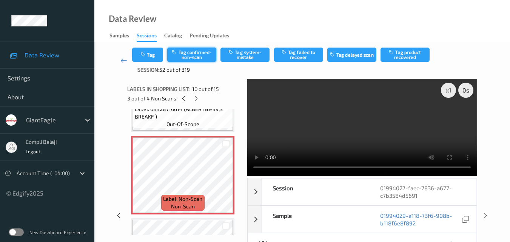
click at [194, 53] on button "Tag confirmed-non-scan" at bounding box center [191, 55] width 49 height 14
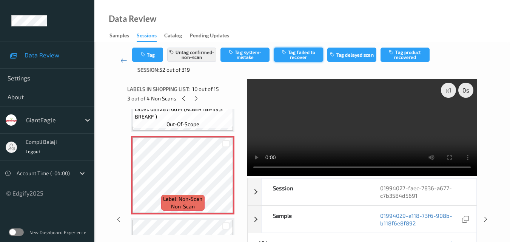
click at [312, 57] on button "Tag failed to recover" at bounding box center [298, 55] width 49 height 14
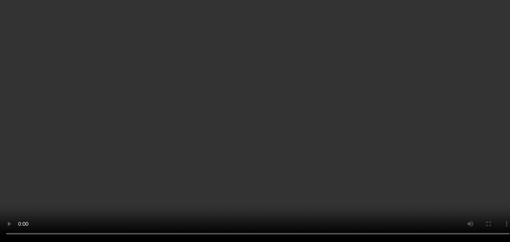
scroll to position [1113, 0]
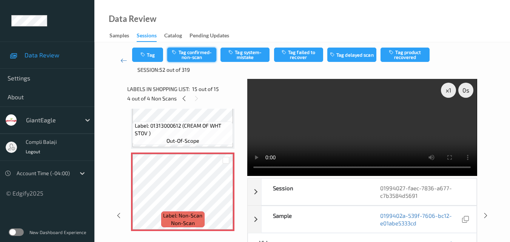
click at [197, 54] on button "Tag confirmed-non-scan" at bounding box center [191, 55] width 49 height 14
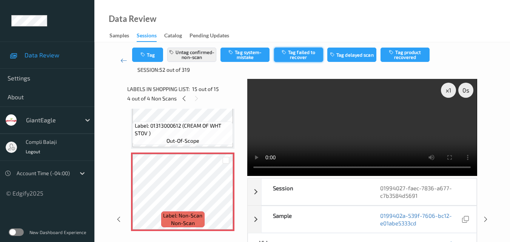
click at [308, 56] on button "Tag failed to recover" at bounding box center [298, 55] width 49 height 14
click at [124, 62] on icon at bounding box center [124, 61] width 7 height 8
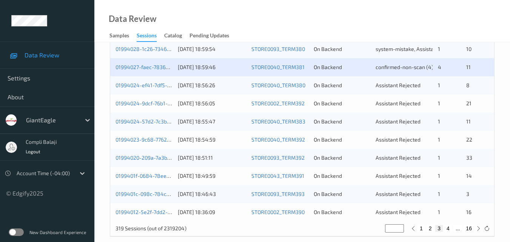
scroll to position [378, 0]
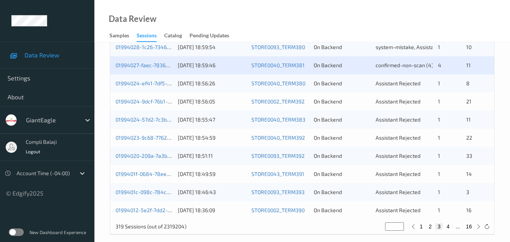
click at [152, 87] on div "01994024-ef41-7df5-b392-7703d48bf9cf" at bounding box center [144, 84] width 57 height 8
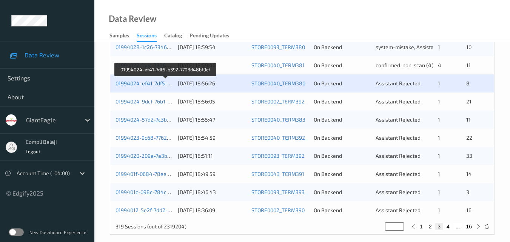
click at [153, 85] on link "01994024-ef41-7df5-b392-7703d48bf9cf" at bounding box center [165, 83] width 99 height 6
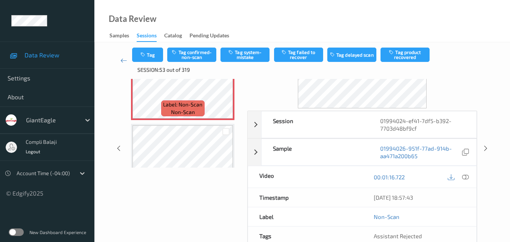
scroll to position [76, 0]
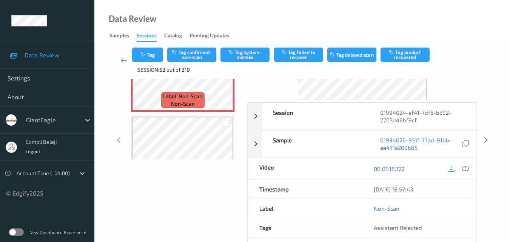
click at [465, 173] on div at bounding box center [466, 169] width 10 height 10
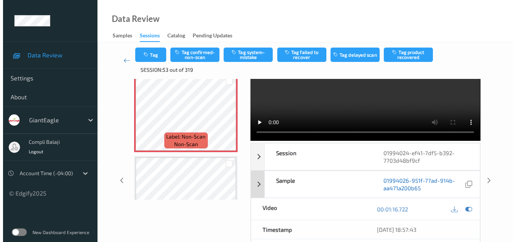
scroll to position [0, 0]
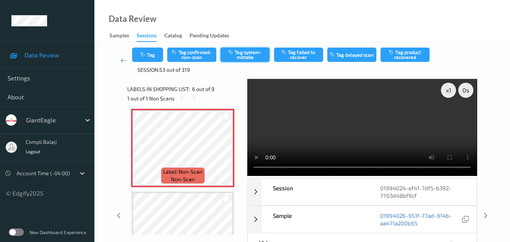
click at [262, 53] on button "Tag system-mistake" at bounding box center [245, 55] width 49 height 14
click at [154, 59] on button "Tag" at bounding box center [147, 55] width 31 height 14
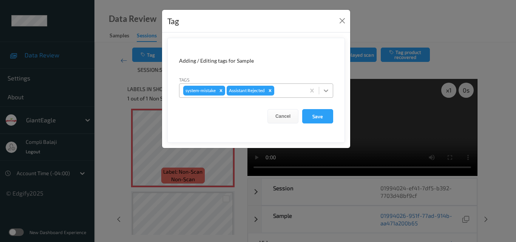
drag, startPoint x: 328, startPoint y: 93, endPoint x: 301, endPoint y: 94, distance: 26.5
click at [327, 93] on icon at bounding box center [326, 91] width 8 height 8
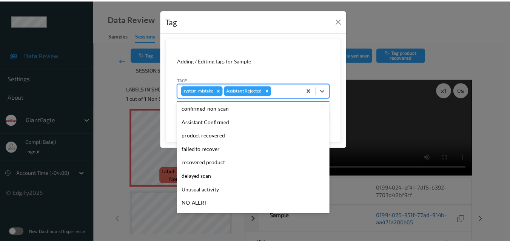
scroll to position [76, 0]
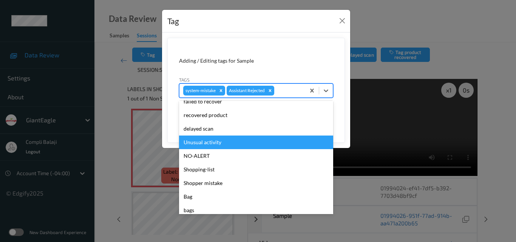
click at [212, 144] on div "Unusual activity" at bounding box center [256, 143] width 154 height 14
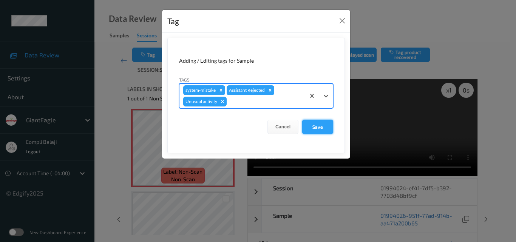
click at [326, 128] on button "Save" at bounding box center [317, 127] width 31 height 14
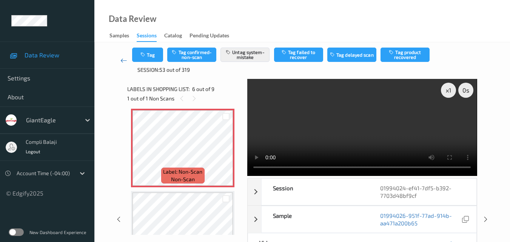
click at [122, 60] on icon at bounding box center [124, 61] width 7 height 8
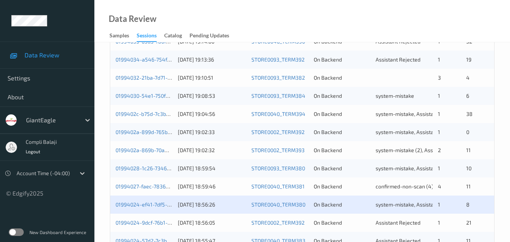
scroll to position [302, 0]
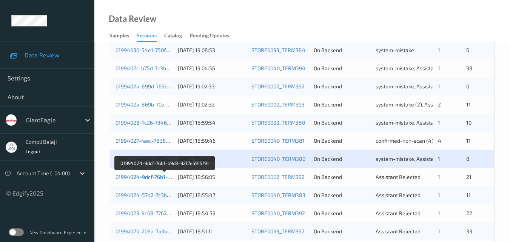
click at [152, 180] on link "01994024-9dcf-76b1-b9c8-92f7e5915f91" at bounding box center [165, 177] width 99 height 6
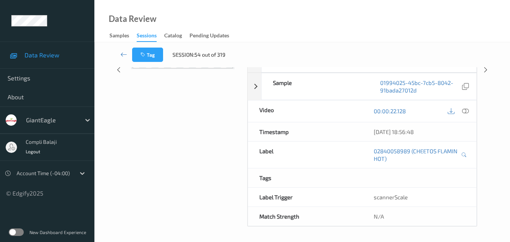
drag, startPoint x: 510, startPoint y: 113, endPoint x: 510, endPoint y: 108, distance: 4.9
click at [510, 109] on div "Tag Session: 54 out of 319 Session 01994024-ef41-7df5-b392-7703d48bf9cf Session…" at bounding box center [302, 66] width 416 height 354
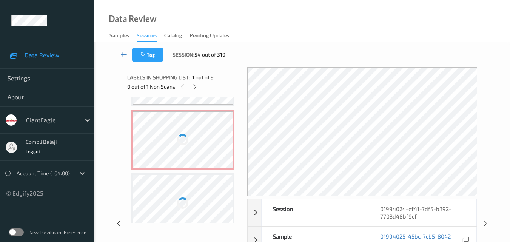
scroll to position [333, 0]
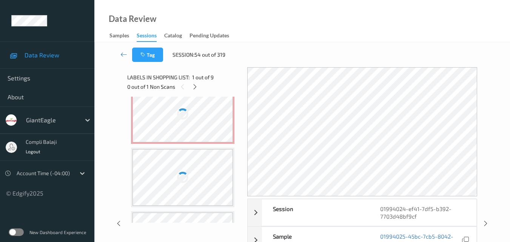
click at [210, 126] on div at bounding box center [183, 114] width 101 height 57
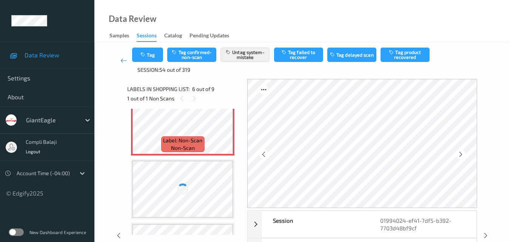
drag, startPoint x: 356, startPoint y: 25, endPoint x: 356, endPoint y: 29, distance: 3.8
click at [356, 25] on div "Data Review Samples Sessions Catalog Pending Updates" at bounding box center [302, 21] width 416 height 42
click at [337, 32] on div "Data Review Samples Sessions Catalog Pending Updates" at bounding box center [302, 21] width 416 height 42
click at [389, 38] on div "Data Review Samples Sessions Catalog Pending Updates" at bounding box center [302, 21] width 416 height 42
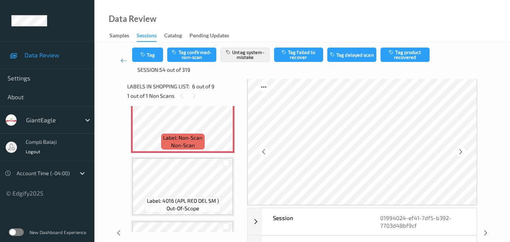
scroll to position [0, 0]
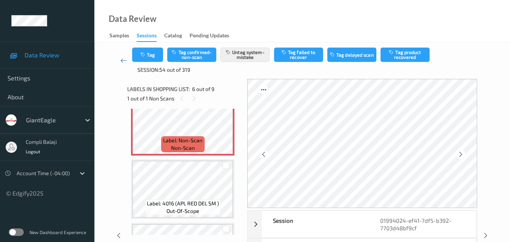
click at [122, 61] on icon at bounding box center [124, 61] width 7 height 8
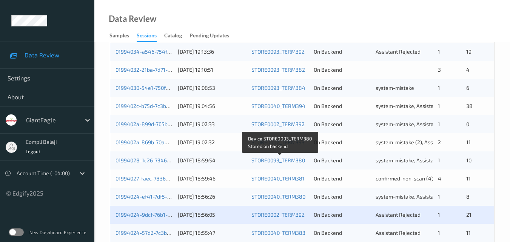
scroll to position [302, 0]
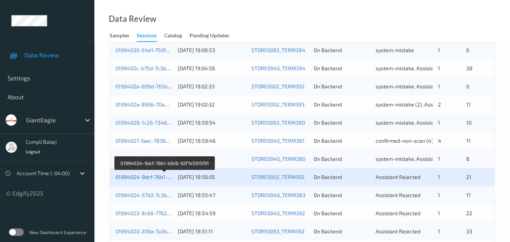
click at [155, 179] on link "01994024-9dcf-76b1-b9c8-92f7e5915f91" at bounding box center [165, 177] width 99 height 6
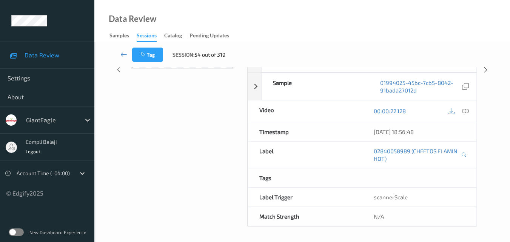
scroll to position [154, 0]
click at [363, 28] on div "Data Review Samples Sessions Catalog Pending Updates" at bounding box center [302, 21] width 416 height 42
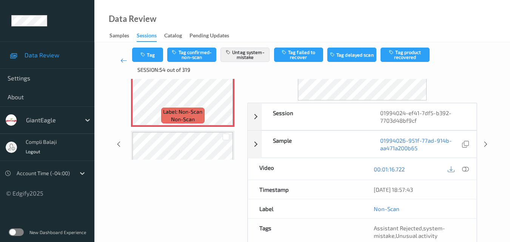
scroll to position [76, 0]
click at [466, 170] on icon at bounding box center [465, 168] width 7 height 7
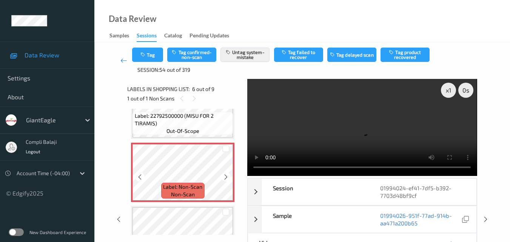
scroll to position [249, 0]
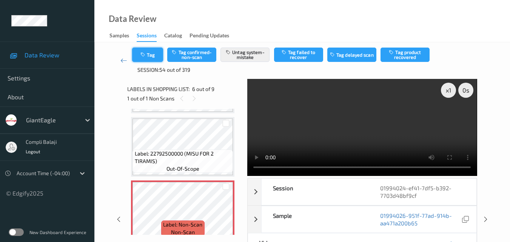
click at [152, 54] on button "Tag" at bounding box center [147, 55] width 31 height 14
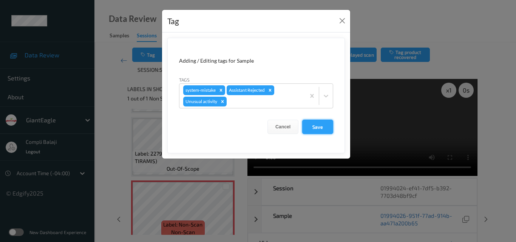
click at [317, 129] on button "Save" at bounding box center [317, 127] width 31 height 14
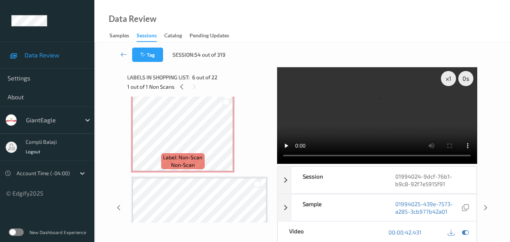
scroll to position [0, 0]
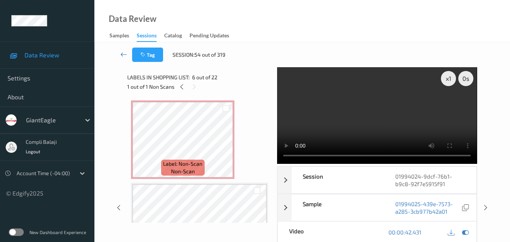
click at [125, 54] on icon at bounding box center [124, 55] width 7 height 8
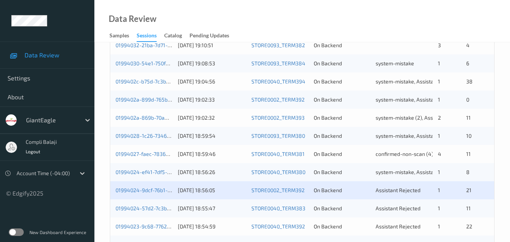
scroll to position [302, 0]
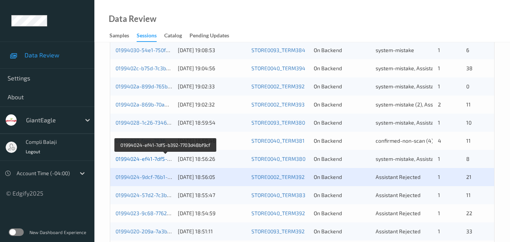
click at [152, 161] on link "01994024-ef41-7df5-b392-7703d48bf9cf" at bounding box center [165, 159] width 99 height 6
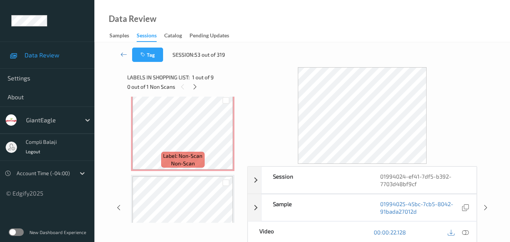
scroll to position [407, 0]
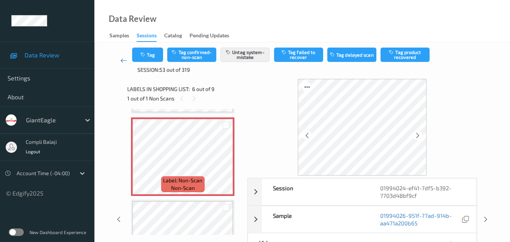
click at [122, 62] on icon at bounding box center [124, 61] width 7 height 8
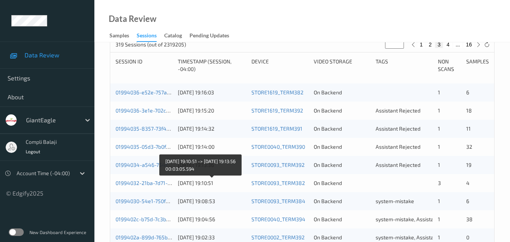
scroll to position [264, 0]
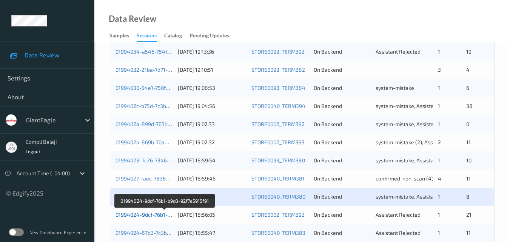
click at [155, 216] on link "01994024-9dcf-76b1-b9c8-92f7e5915f91" at bounding box center [165, 215] width 99 height 6
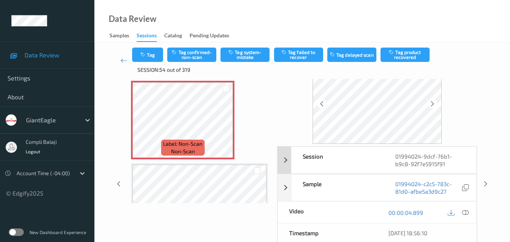
scroll to position [76, 0]
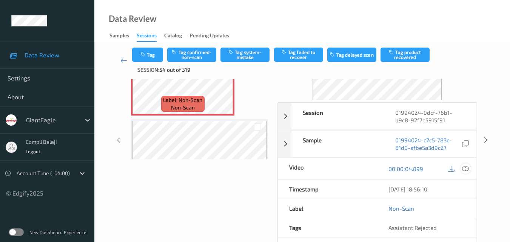
click at [464, 171] on icon at bounding box center [465, 168] width 7 height 7
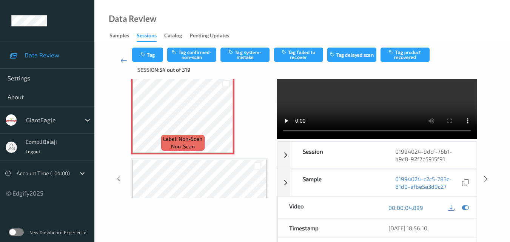
scroll to position [0, 0]
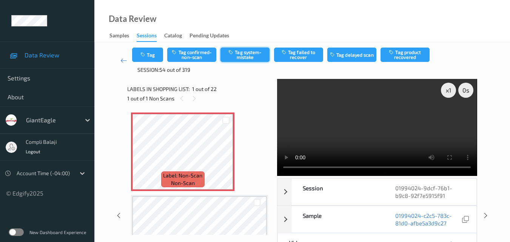
click at [257, 56] on button "Tag system-mistake" at bounding box center [245, 55] width 49 height 14
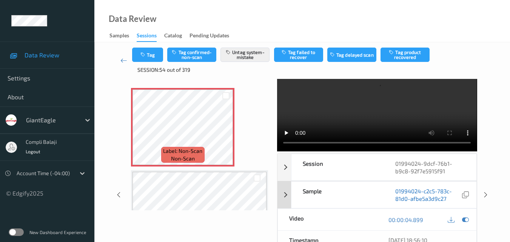
scroll to position [38, 0]
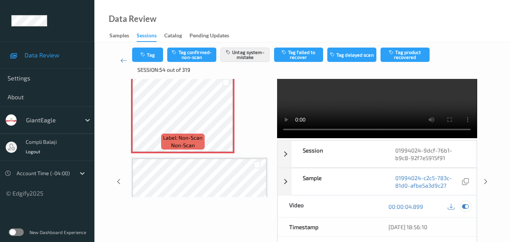
click at [467, 207] on icon at bounding box center [465, 206] width 7 height 7
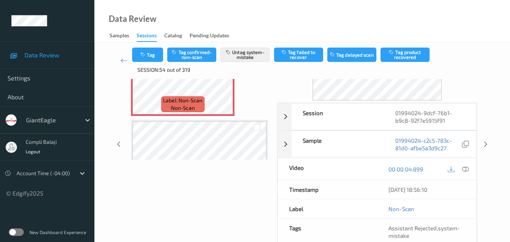
scroll to position [76, 0]
click at [467, 170] on icon at bounding box center [465, 168] width 7 height 7
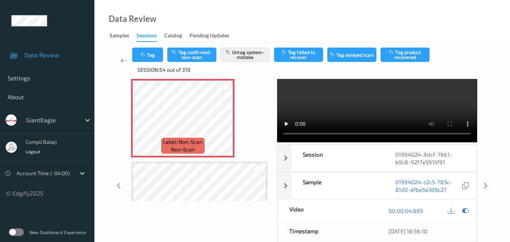
scroll to position [0, 0]
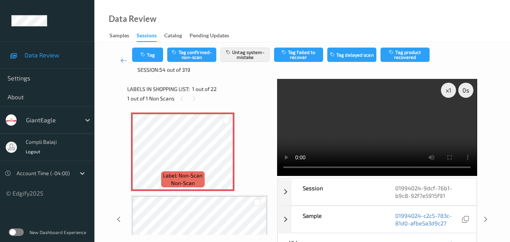
click at [336, 40] on div "Data Review Samples Sessions Catalog Pending Updates" at bounding box center [302, 21] width 416 height 42
click at [125, 60] on icon at bounding box center [124, 61] width 7 height 8
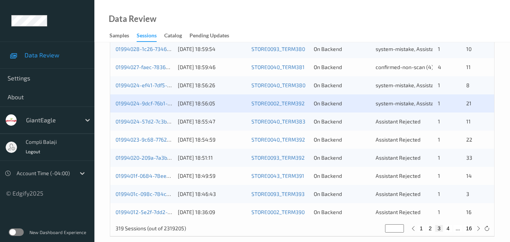
scroll to position [378, 0]
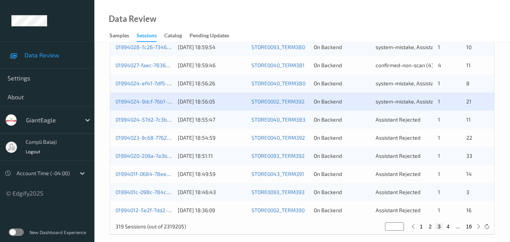
click at [141, 123] on div "01994024-57d2-7c3b-a66a-f82d1eaf9168" at bounding box center [144, 120] width 57 height 8
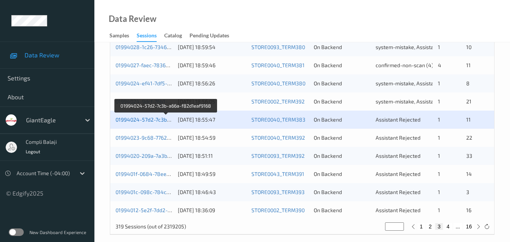
click at [149, 120] on link "01994024-57d2-7c3b-a66a-f82d1eaf9168" at bounding box center [166, 119] width 101 height 6
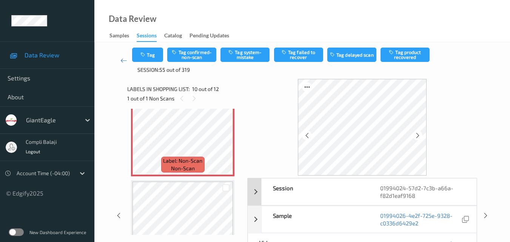
scroll to position [38, 0]
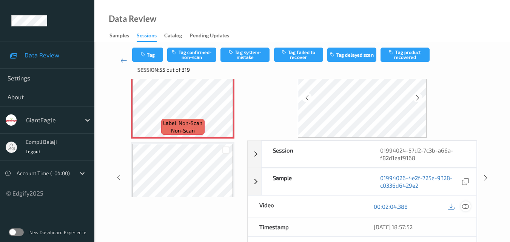
click at [469, 209] on icon at bounding box center [465, 206] width 7 height 7
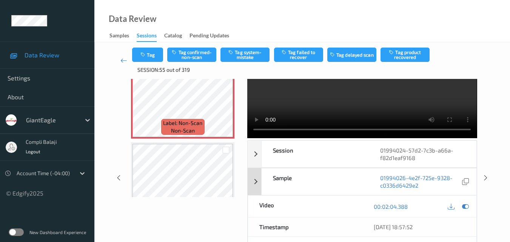
click at [469, 207] on icon at bounding box center [465, 206] width 7 height 7
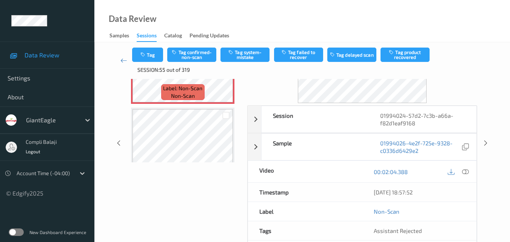
scroll to position [76, 0]
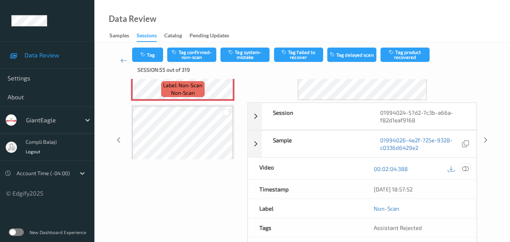
click at [466, 170] on icon at bounding box center [465, 168] width 7 height 7
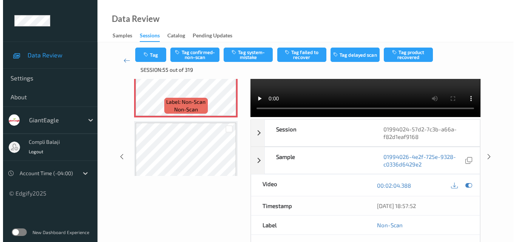
scroll to position [0, 0]
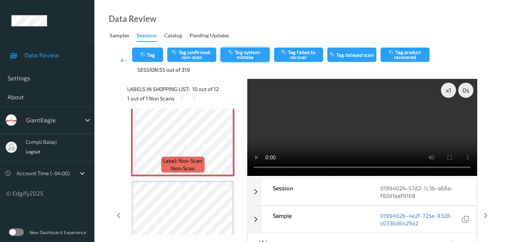
click at [247, 56] on button "Tag system-mistake" at bounding box center [245, 55] width 49 height 14
click at [147, 55] on icon "button" at bounding box center [144, 54] width 6 height 5
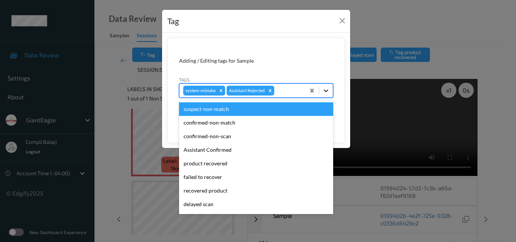
click at [328, 92] on icon at bounding box center [326, 91] width 8 height 8
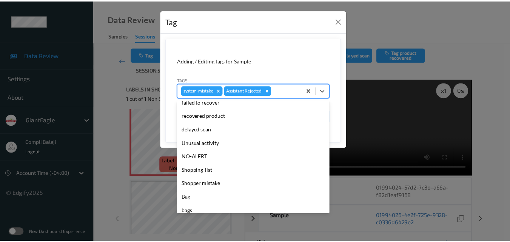
scroll to position [76, 0]
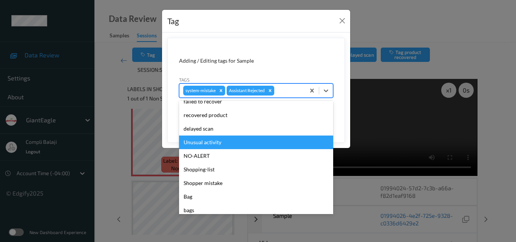
click at [207, 144] on div "Unusual activity" at bounding box center [256, 143] width 154 height 14
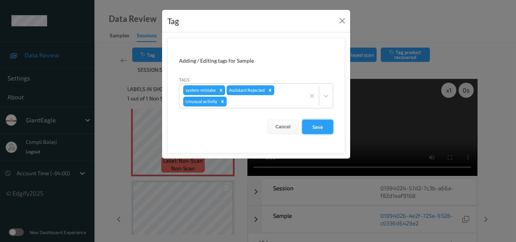
click at [320, 130] on button "Save" at bounding box center [317, 127] width 31 height 14
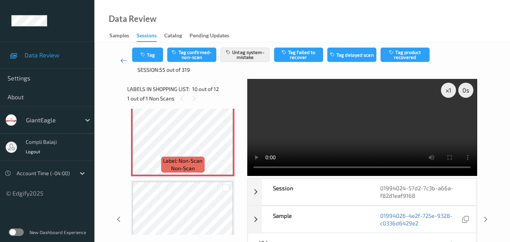
click at [124, 62] on icon at bounding box center [124, 61] width 7 height 8
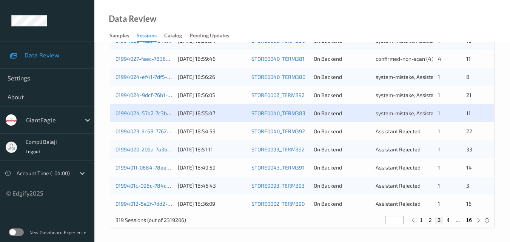
scroll to position [386, 0]
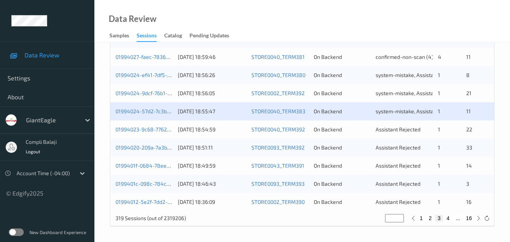
click at [144, 133] on div "01994023-9c68-7762-9b50-1996bb27d7d3" at bounding box center [144, 130] width 57 height 8
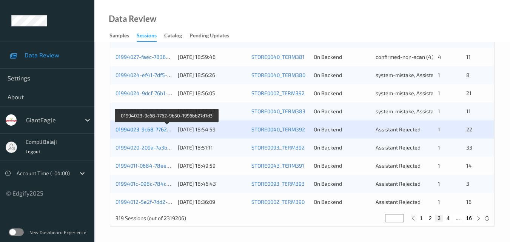
click at [150, 130] on link "01994023-9c68-7762-9b50-1996bb27d7d3" at bounding box center [167, 129] width 103 height 6
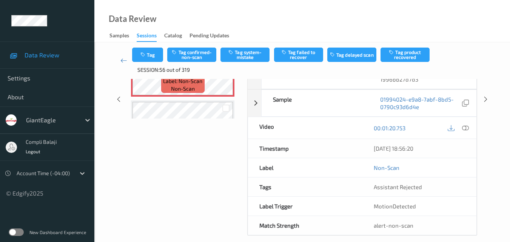
scroll to position [121, 0]
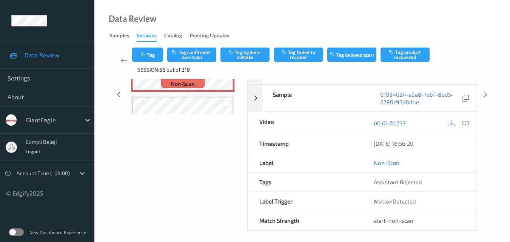
click at [468, 123] on icon at bounding box center [465, 122] width 7 height 7
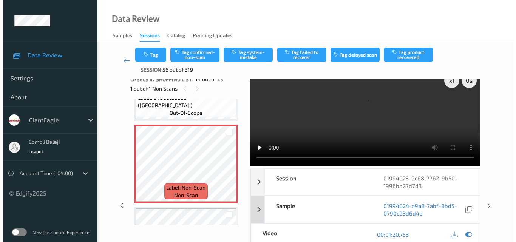
scroll to position [0, 0]
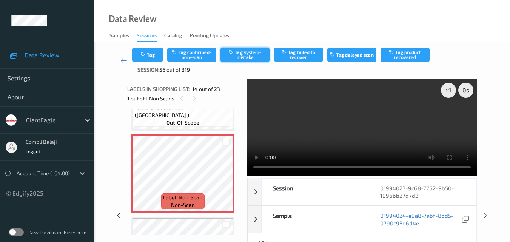
click at [252, 59] on button "Tag system-mistake" at bounding box center [245, 55] width 49 height 14
click at [158, 58] on button "Tag" at bounding box center [147, 55] width 31 height 14
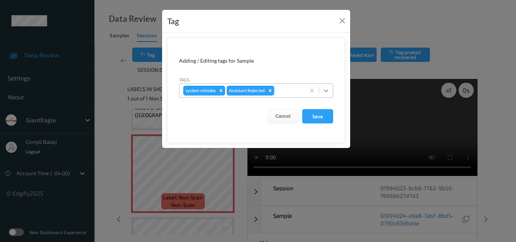
click at [327, 90] on icon at bounding box center [326, 91] width 8 height 8
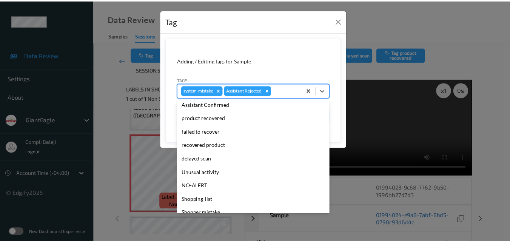
scroll to position [80, 0]
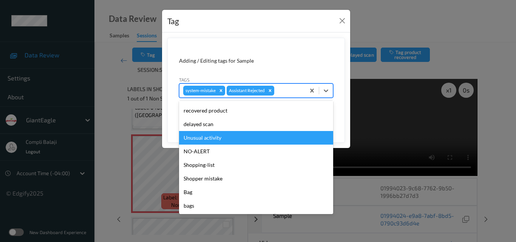
click at [216, 138] on div "Unusual activity" at bounding box center [256, 138] width 154 height 14
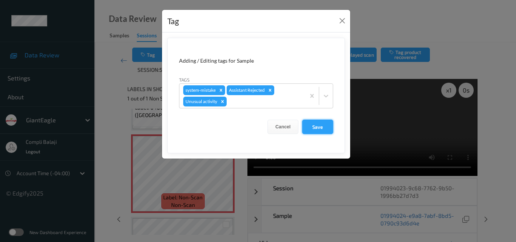
click at [319, 129] on button "Save" at bounding box center [317, 127] width 31 height 14
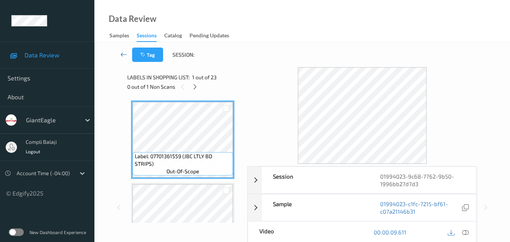
click at [121, 54] on icon at bounding box center [124, 55] width 7 height 8
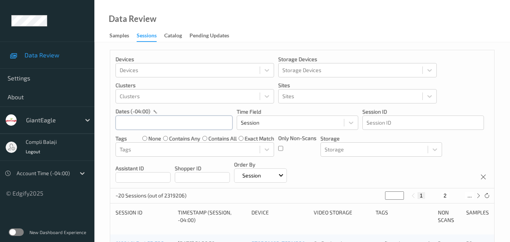
click at [206, 127] on input "text" at bounding box center [174, 123] width 117 height 14
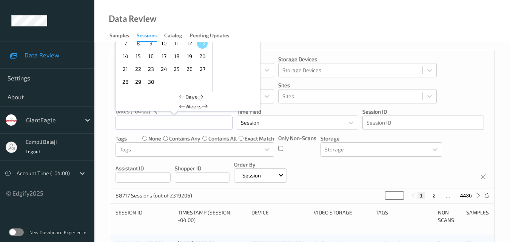
click at [189, 45] on span "12" at bounding box center [189, 43] width 11 height 11
type input "[DATE] 00:00 -> [DATE] 23:59"
click at [476, 199] on icon at bounding box center [479, 196] width 6 height 6
type input "*"
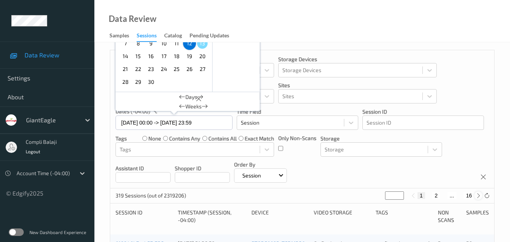
type input "*"
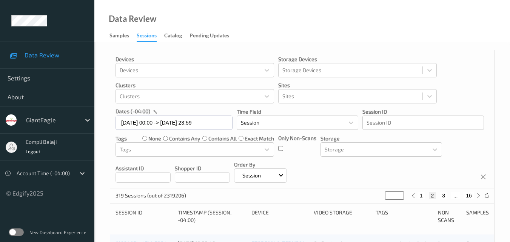
click at [443, 196] on button "3" at bounding box center [444, 195] width 8 height 7
type input "*"
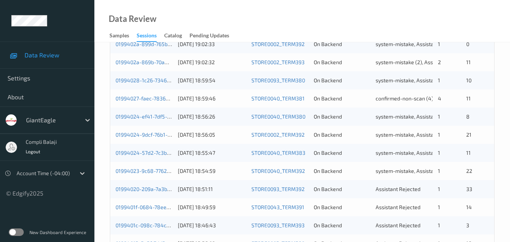
scroll to position [386, 0]
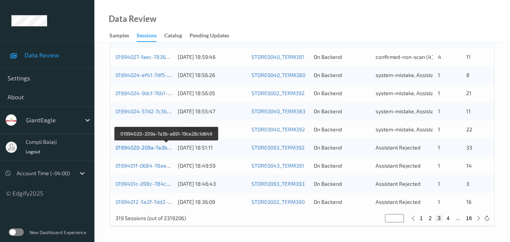
click at [156, 150] on link "01994020-209a-7a3b-a691-19ce28c1d649" at bounding box center [167, 147] width 102 height 6
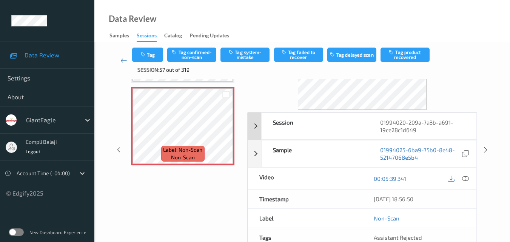
scroll to position [76, 0]
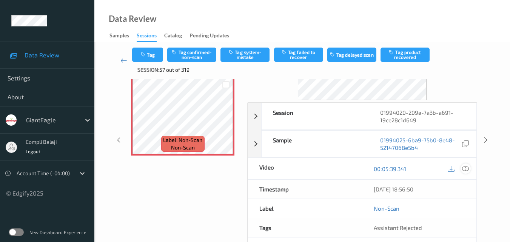
click at [465, 171] on icon at bounding box center [465, 168] width 7 height 7
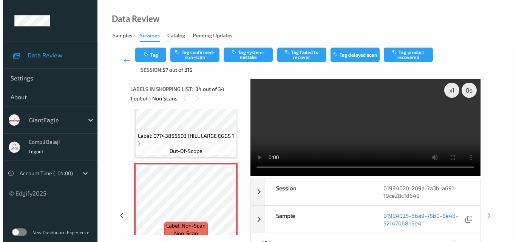
scroll to position [2630, 0]
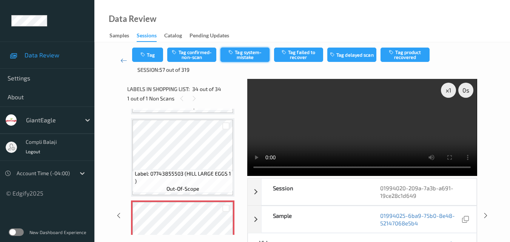
click at [250, 57] on button "Tag system-mistake" at bounding box center [245, 55] width 49 height 14
click at [148, 55] on button "Tag" at bounding box center [147, 55] width 31 height 14
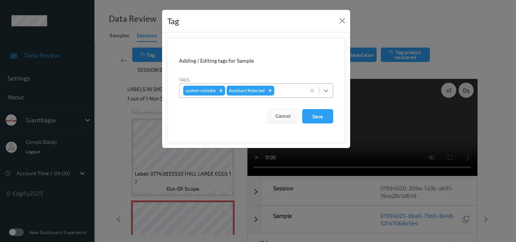
click at [325, 90] on icon at bounding box center [326, 91] width 8 height 8
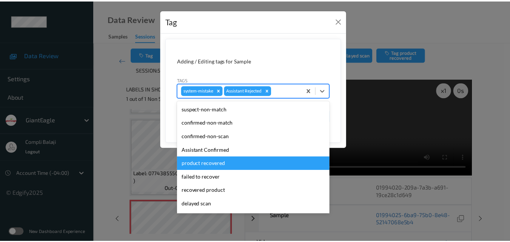
scroll to position [38, 0]
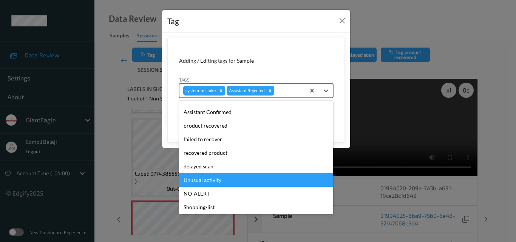
click at [209, 180] on div "Unusual activity" at bounding box center [256, 180] width 154 height 14
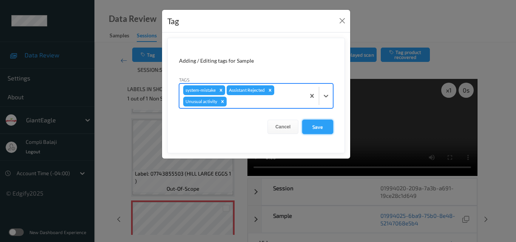
click at [319, 127] on button "Save" at bounding box center [317, 127] width 31 height 14
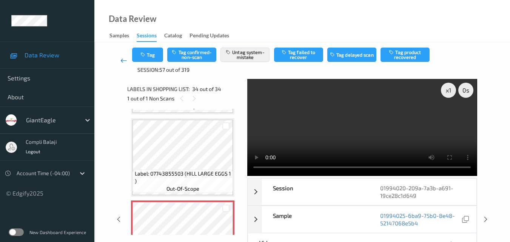
click at [122, 63] on icon at bounding box center [124, 61] width 7 height 8
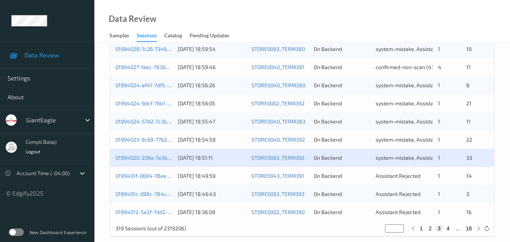
scroll to position [378, 0]
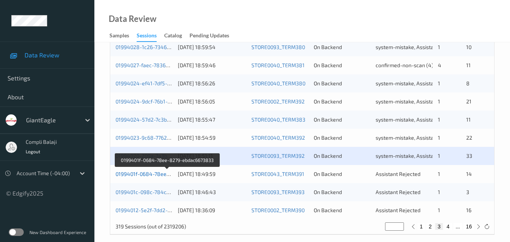
click at [164, 174] on link "0199401f-0684-78ee-8279-ebdac6673833" at bounding box center [168, 174] width 104 height 6
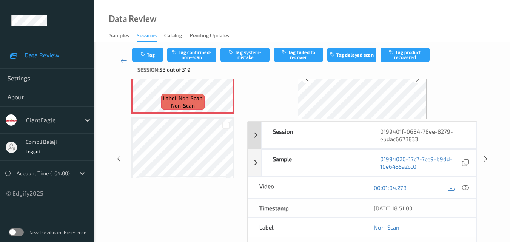
scroll to position [76, 0]
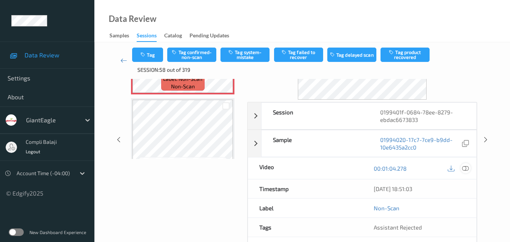
click at [468, 169] on icon at bounding box center [465, 168] width 7 height 7
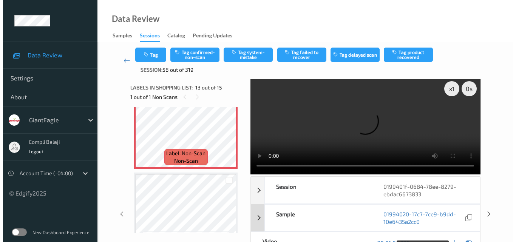
scroll to position [0, 0]
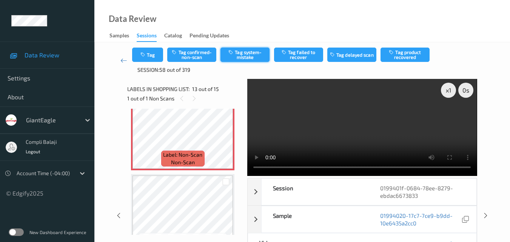
click at [254, 54] on button "Tag system-mistake" at bounding box center [245, 55] width 49 height 14
click at [155, 53] on button "Tag" at bounding box center [147, 55] width 31 height 14
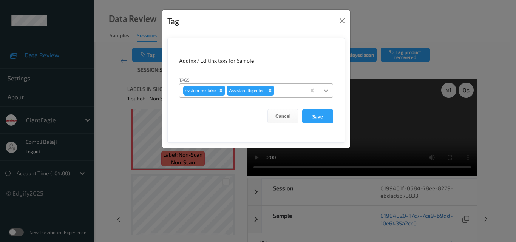
click at [327, 91] on icon at bounding box center [326, 91] width 5 height 3
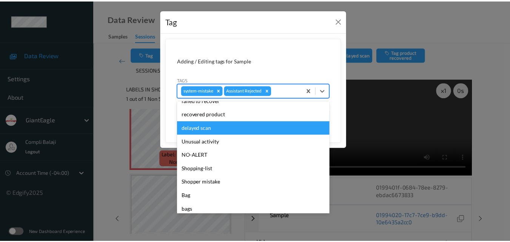
scroll to position [80, 0]
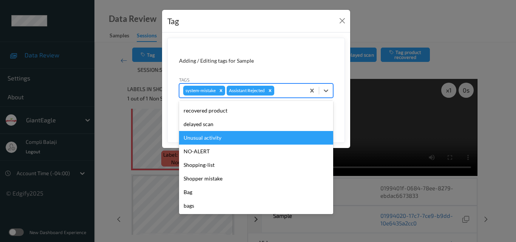
click at [204, 136] on div "Unusual activity" at bounding box center [256, 138] width 154 height 14
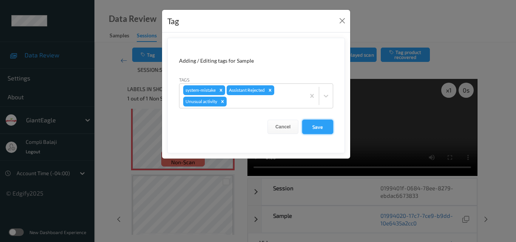
click at [320, 125] on button "Save" at bounding box center [317, 127] width 31 height 14
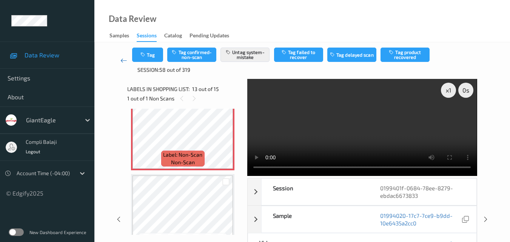
click at [119, 61] on link at bounding box center [123, 61] width 17 height 26
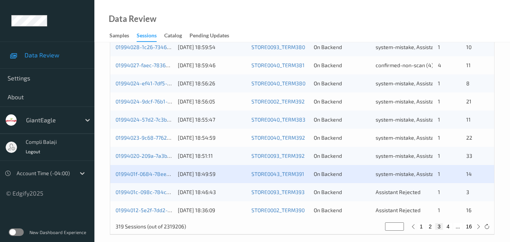
scroll to position [386, 0]
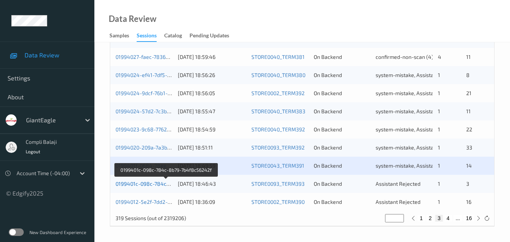
click at [149, 186] on link "0199401c-098c-784c-8b79-7b4f8c56242f" at bounding box center [167, 184] width 102 height 6
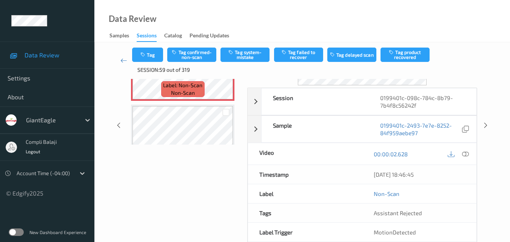
scroll to position [50, 0]
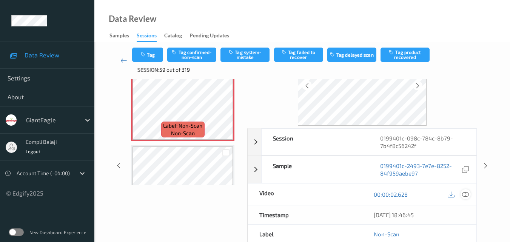
click at [467, 194] on icon at bounding box center [465, 194] width 7 height 7
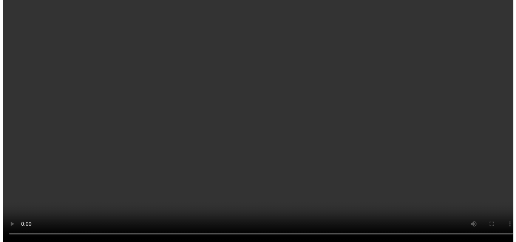
scroll to position [0, 0]
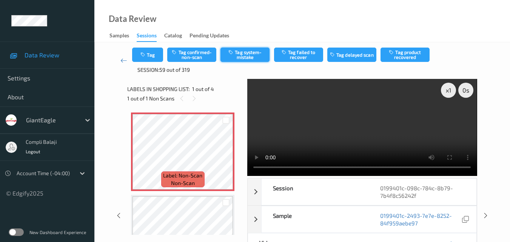
click at [243, 57] on button "Tag system-mistake" at bounding box center [245, 55] width 49 height 14
click at [153, 55] on button "Tag" at bounding box center [147, 55] width 31 height 14
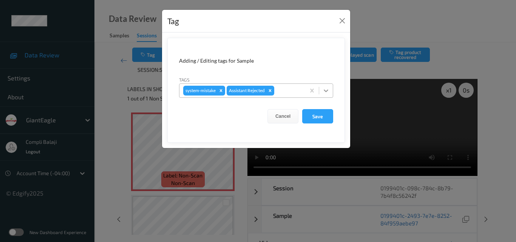
click at [326, 93] on icon at bounding box center [326, 91] width 8 height 8
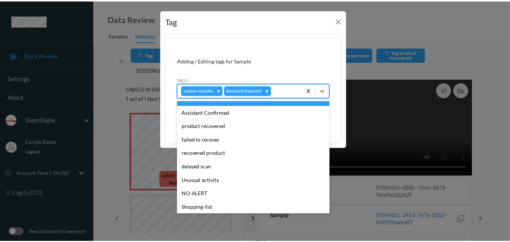
scroll to position [38, 0]
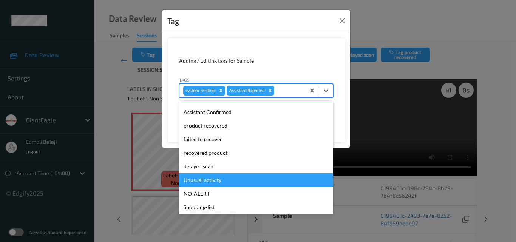
click at [212, 180] on div "Unusual activity" at bounding box center [256, 180] width 154 height 14
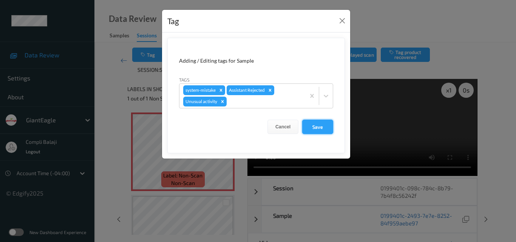
click at [325, 129] on button "Save" at bounding box center [317, 127] width 31 height 14
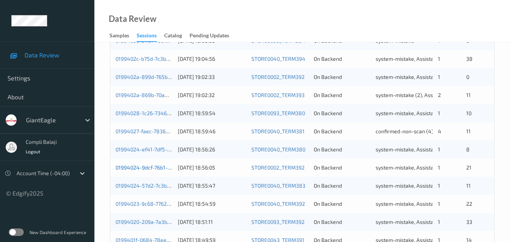
scroll to position [386, 0]
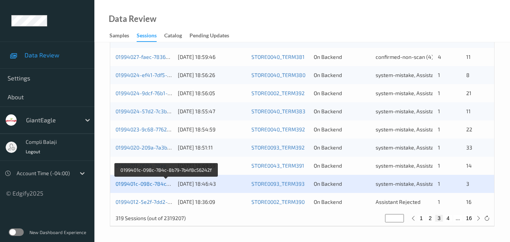
click at [156, 184] on link "0199401c-098c-784c-8b79-7b4f8c56242f" at bounding box center [167, 184] width 102 height 6
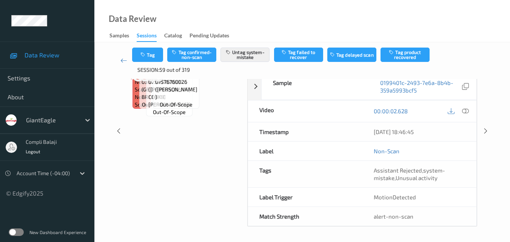
scroll to position [94, 0]
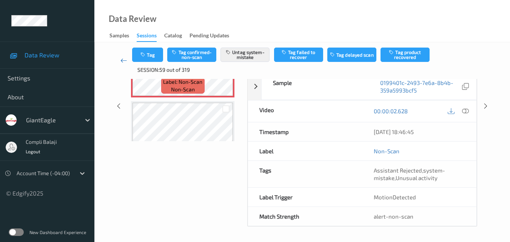
click at [127, 63] on icon at bounding box center [124, 61] width 7 height 8
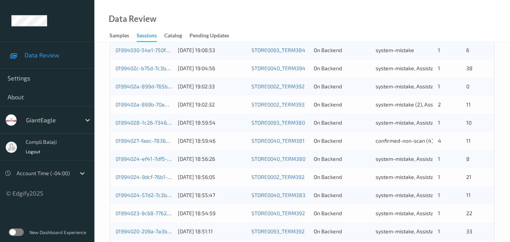
scroll to position [386, 0]
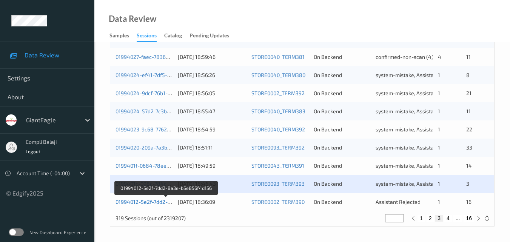
click at [149, 203] on link "01994012-5e2f-7dd2-8a3e-b5e856f4d156" at bounding box center [167, 202] width 102 height 6
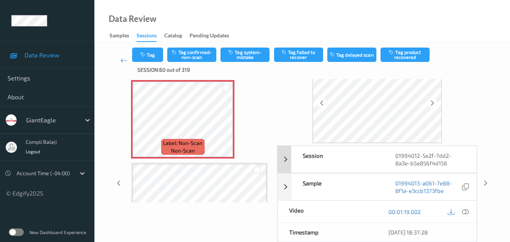
scroll to position [84, 0]
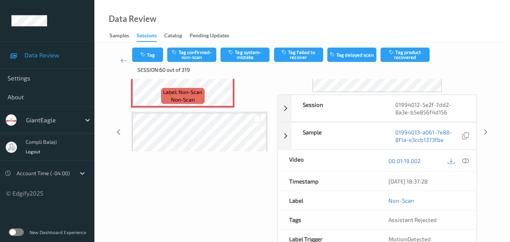
click at [468, 162] on icon at bounding box center [465, 160] width 7 height 7
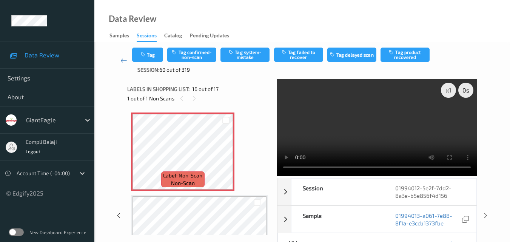
scroll to position [1230, 0]
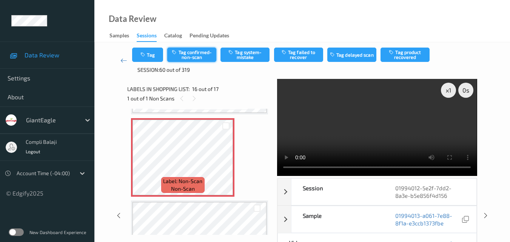
click at [202, 56] on button "Tag confirmed-non-scan" at bounding box center [191, 55] width 49 height 14
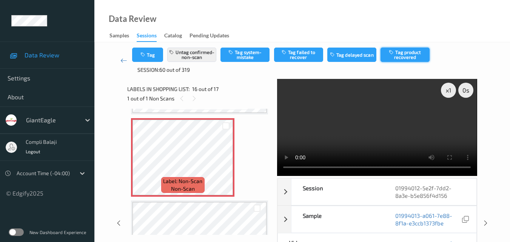
click at [414, 55] on button "Tag product recovered" at bounding box center [405, 55] width 49 height 14
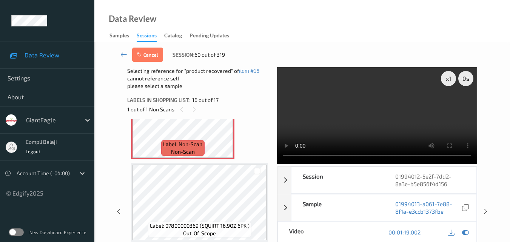
scroll to position [38, 0]
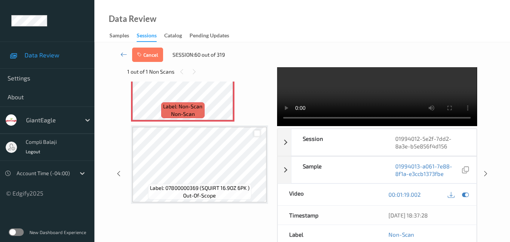
click at [257, 134] on div at bounding box center [257, 133] width 7 height 7
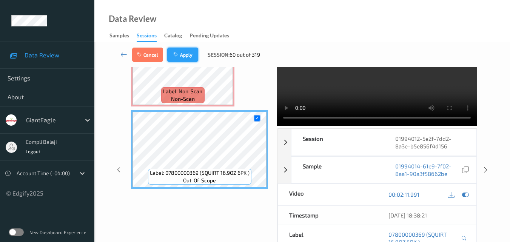
click at [186, 56] on button "Apply" at bounding box center [182, 55] width 31 height 14
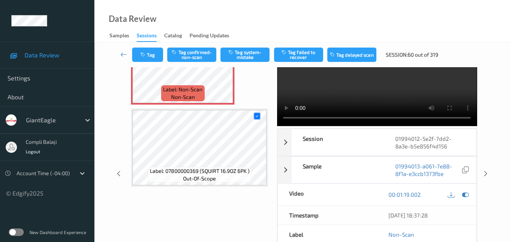
scroll to position [1157, 0]
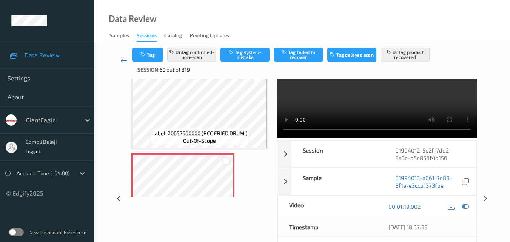
click at [122, 58] on icon at bounding box center [124, 61] width 7 height 8
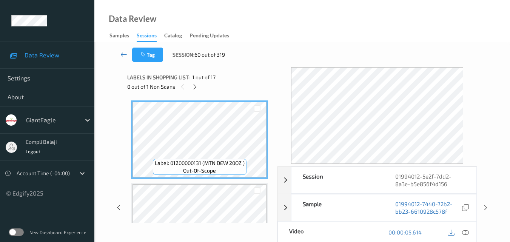
click at [120, 56] on link at bounding box center [123, 55] width 17 height 14
